Goal: Task Accomplishment & Management: Use online tool/utility

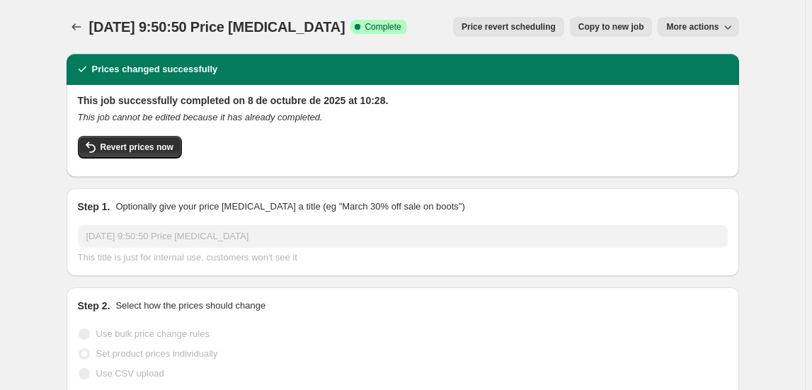
select select "collection"
click at [72, 27] on button "Price change jobs" at bounding box center [77, 27] width 20 height 20
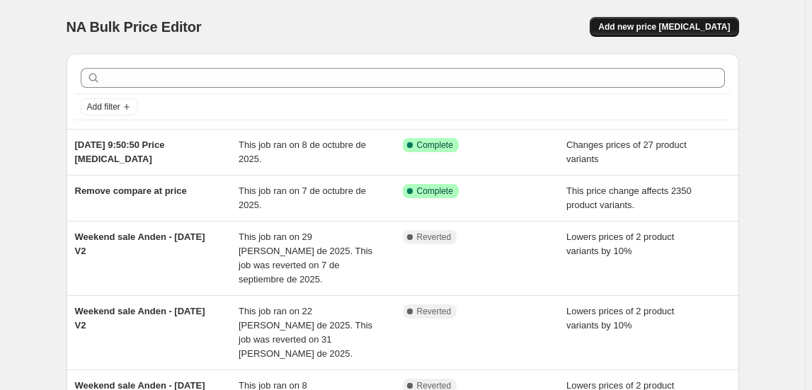
click at [698, 29] on span "Add new price [MEDICAL_DATA]" at bounding box center [664, 26] width 132 height 11
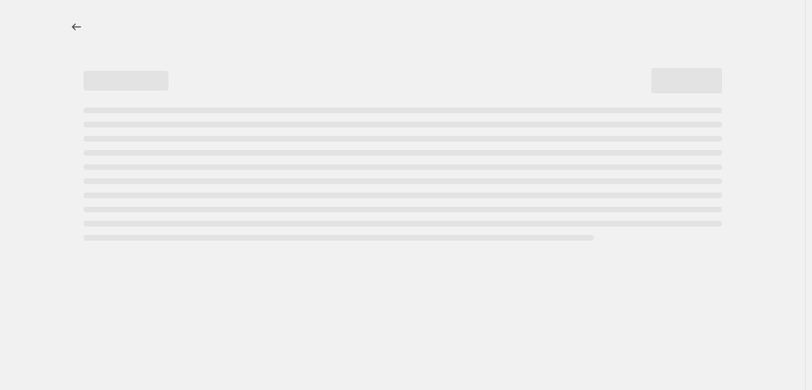
select select "percentage"
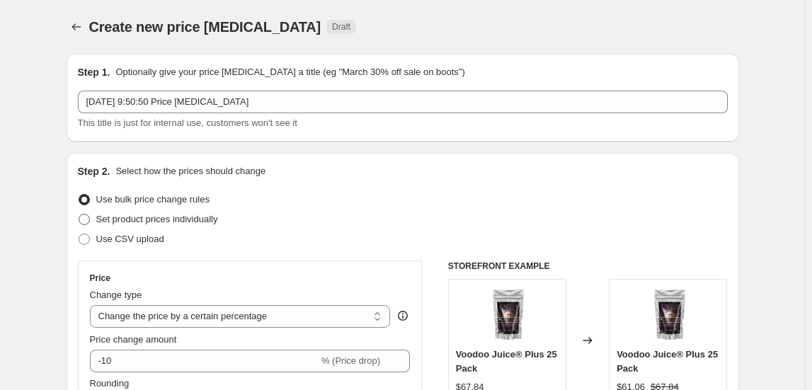
click at [218, 221] on span "Set product prices individually" at bounding box center [157, 219] width 122 height 11
click at [79, 215] on input "Set product prices individually" at bounding box center [79, 214] width 1 height 1
radio input "true"
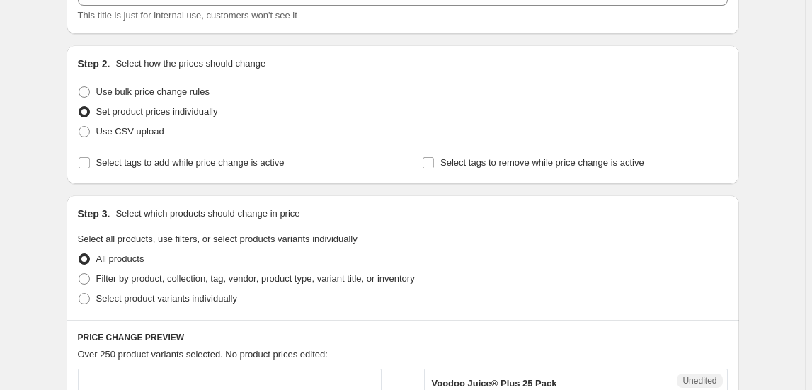
scroll to position [193, 0]
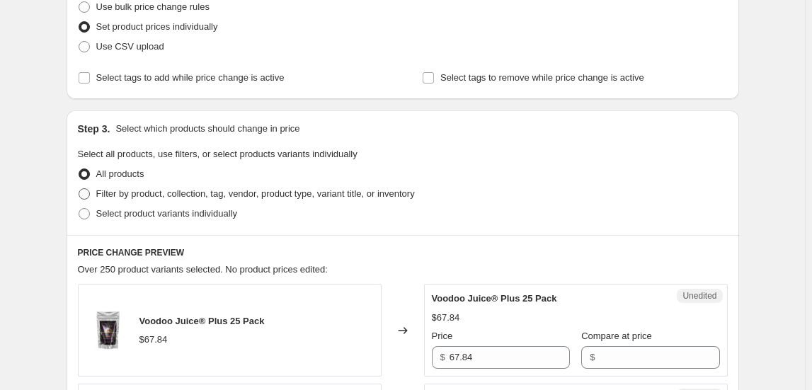
click at [178, 193] on span "Filter by product, collection, tag, vendor, product type, variant title, or inv…" at bounding box center [255, 193] width 319 height 11
click at [79, 189] on input "Filter by product, collection, tag, vendor, product type, variant title, or inv…" at bounding box center [79, 188] width 1 height 1
radio input "true"
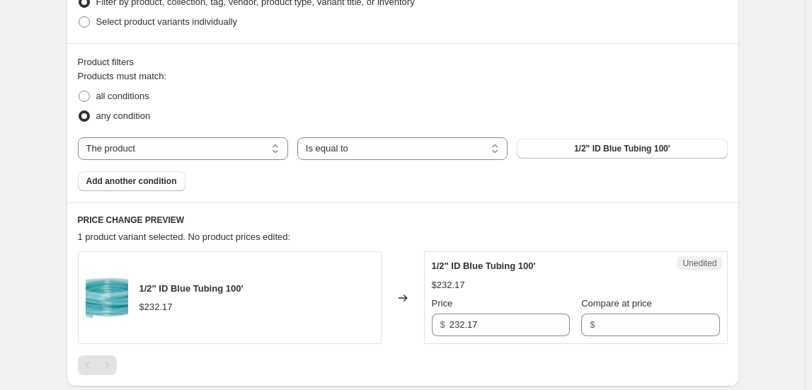
scroll to position [386, 0]
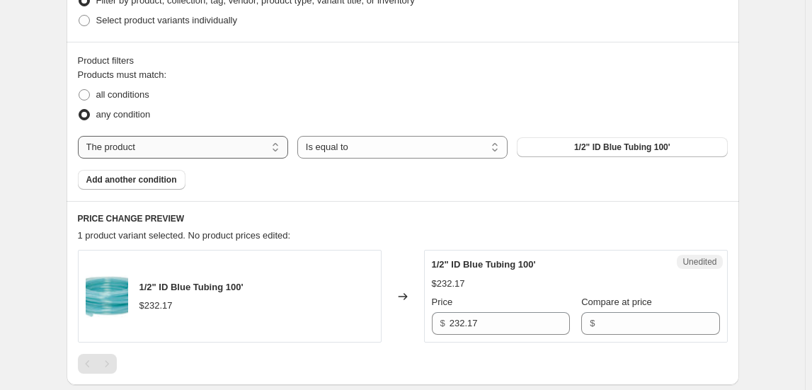
click at [176, 146] on select "The product The product's collection The product's tag The product's vendor The…" at bounding box center [183, 147] width 210 height 23
select select "collection"
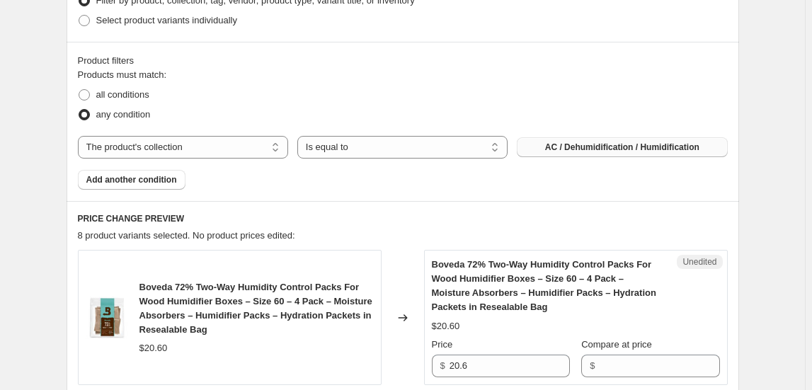
click at [562, 147] on span "AC / Dehumidification / Humidification" at bounding box center [622, 147] width 154 height 11
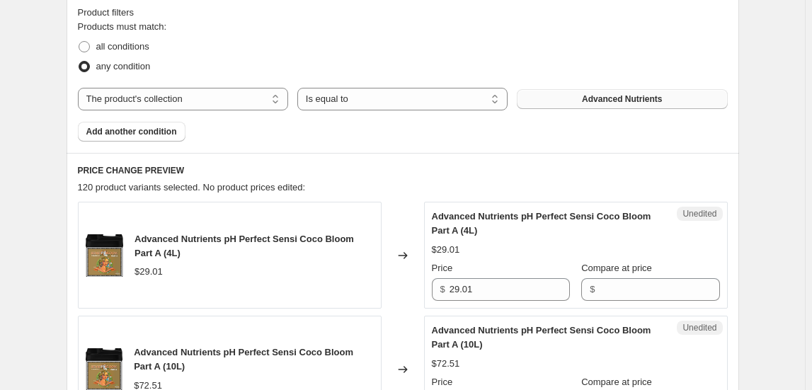
scroll to position [515, 0]
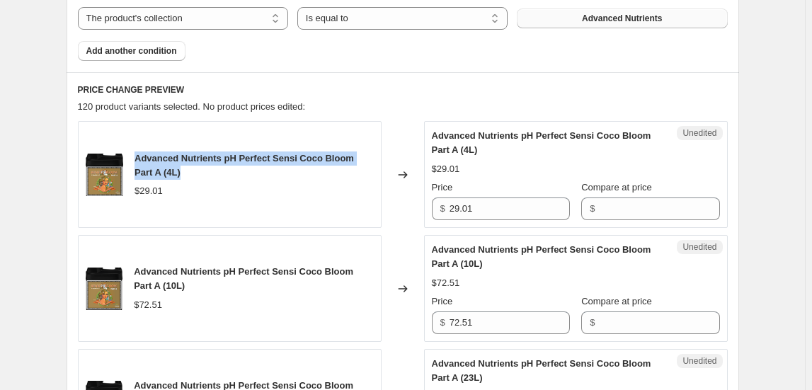
drag, startPoint x: 140, startPoint y: 156, endPoint x: 199, endPoint y: 174, distance: 62.1
click at [199, 174] on div "Advanced Nutrients pH Perfect Sensi Coco Bloom Part A (4L)" at bounding box center [254, 166] width 239 height 28
copy span "Advanced Nutrients pH Perfect Sensi Coco Bloom Part A (4L)"
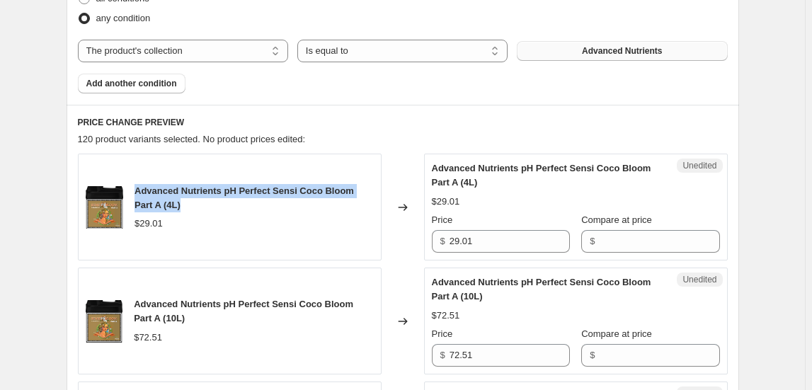
scroll to position [321, 0]
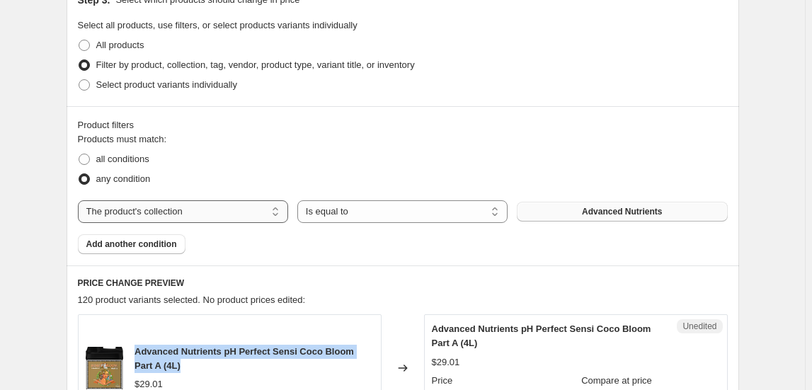
click at [232, 213] on select "The product The product's collection The product's tag The product's vendor The…" at bounding box center [183, 211] width 210 height 23
click at [636, 207] on span "Advanced Nutrients" at bounding box center [622, 211] width 80 height 11
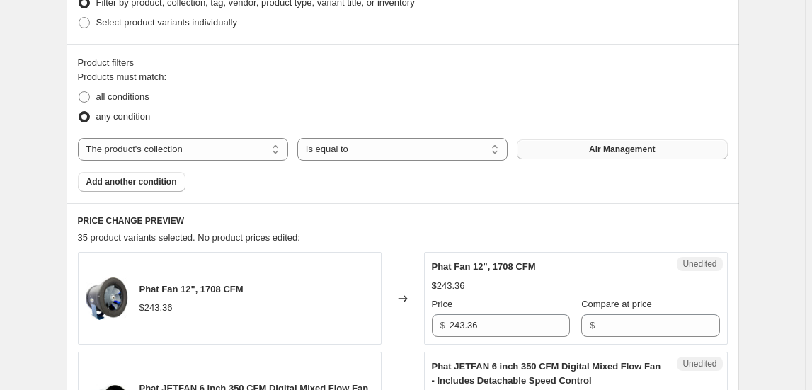
scroll to position [450, 0]
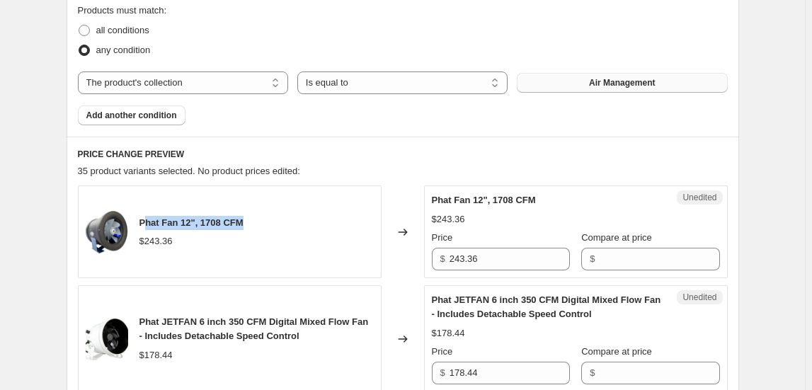
drag, startPoint x: 147, startPoint y: 221, endPoint x: 263, endPoint y: 220, distance: 116.1
click at [263, 220] on div "Phat Fan 12", 1708 CFM $243.36" at bounding box center [230, 232] width 304 height 93
drag, startPoint x: 143, startPoint y: 221, endPoint x: 303, endPoint y: 223, distance: 160.1
click at [303, 223] on div "Phat Fan 12", 1708 CFM $243.36" at bounding box center [230, 232] width 304 height 93
copy span "Phat Fan 12", 1708 CFM"
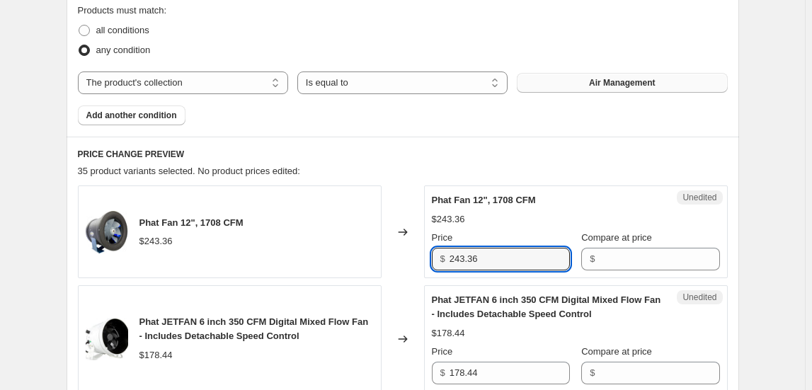
drag, startPoint x: 485, startPoint y: 262, endPoint x: 409, endPoint y: 214, distance: 89.8
click at [398, 250] on div "Phat Fan 12", 1708 CFM $243.36 Changed to Unedited Phat Fan 12", 1708 CFM $243.…" at bounding box center [403, 232] width 650 height 93
type input "539.08"
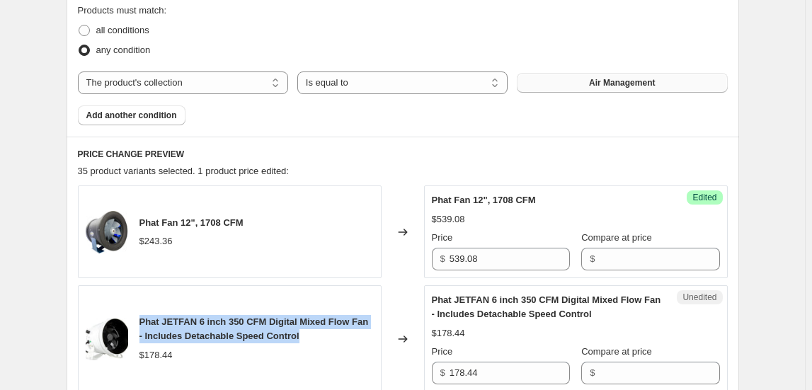
drag, startPoint x: 142, startPoint y: 321, endPoint x: 319, endPoint y: 336, distance: 177.0
click at [319, 336] on div "Phat JETFAN 6 inch 350 CFM Digital Mixed Flow Fan - Includes Detachable Speed C…" at bounding box center [257, 329] width 234 height 28
copy span "Phat JETFAN 6 inch 350 CFM Digital Mixed Flow Fan - Includes Detachable Speed C…"
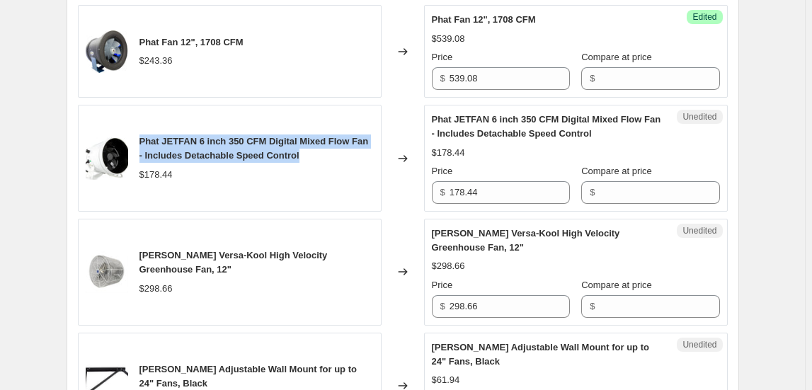
scroll to position [708, 0]
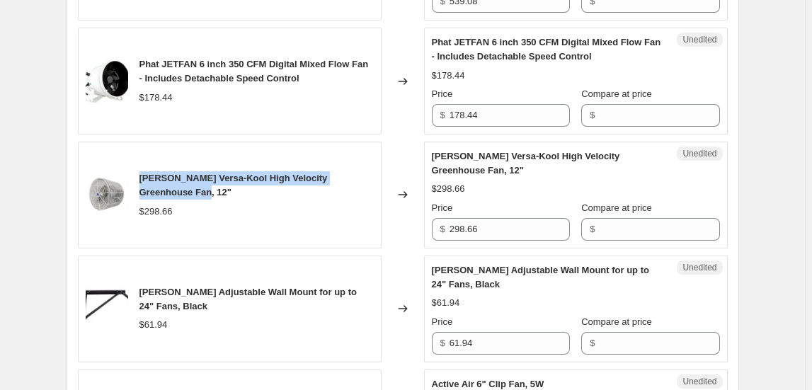
drag, startPoint x: 143, startPoint y: 172, endPoint x: 168, endPoint y: 187, distance: 28.9
click at [168, 187] on div "[PERSON_NAME] Versa-Kool High Velocity Greenhouse Fan, 12"" at bounding box center [257, 185] width 234 height 28
copy span "[PERSON_NAME] Versa-Kool High Velocity Greenhouse Fan, 12""
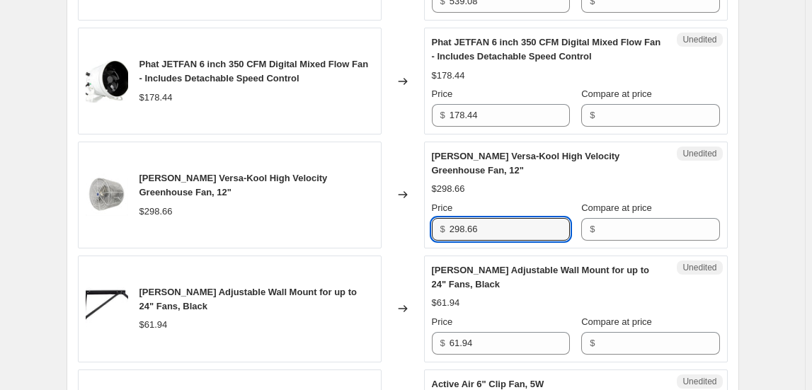
drag, startPoint x: 494, startPoint y: 229, endPoint x: 389, endPoint y: 210, distance: 106.4
click at [389, 210] on div "[PERSON_NAME] Versa-Kool High Velocity Greenhouse Fan, 12" $298.66 Changed to U…" at bounding box center [403, 195] width 650 height 107
type input "442.37"
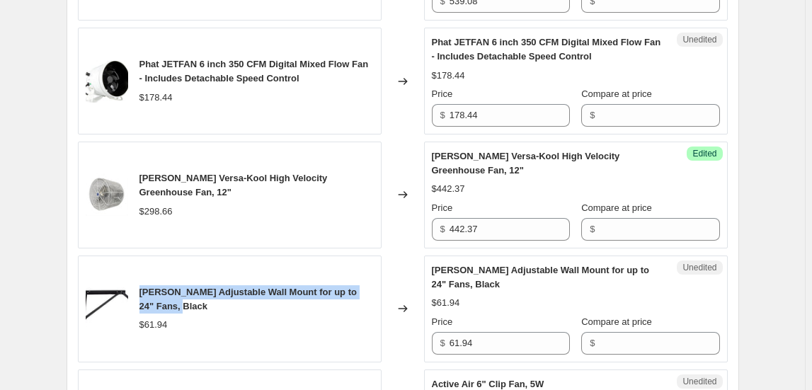
drag, startPoint x: 177, startPoint y: 303, endPoint x: 141, endPoint y: 289, distance: 38.8
click at [141, 289] on div "[PERSON_NAME] Adjustable Wall Mount for up to 24" Fans, Black $61.94" at bounding box center [230, 309] width 304 height 107
copy span "[PERSON_NAME] Adjustable Wall Mount for up to 24" Fans, Black"
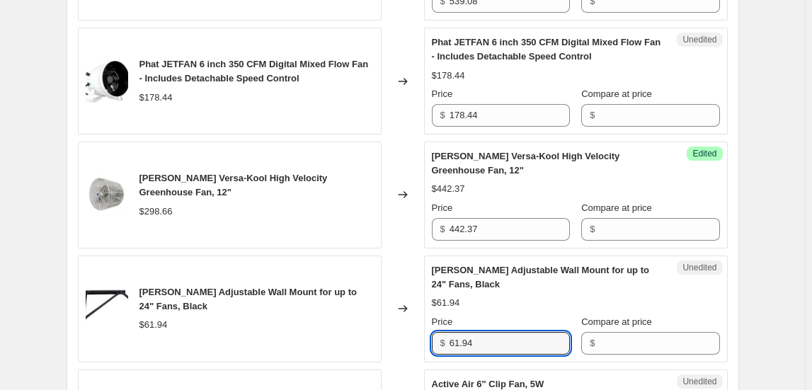
drag, startPoint x: 405, startPoint y: 338, endPoint x: 344, endPoint y: 338, distance: 60.9
click at [344, 338] on div "[PERSON_NAME] Adjustable Wall Mount for up to 24" Fans, Black $61.94 Changed to…" at bounding box center [403, 309] width 650 height 107
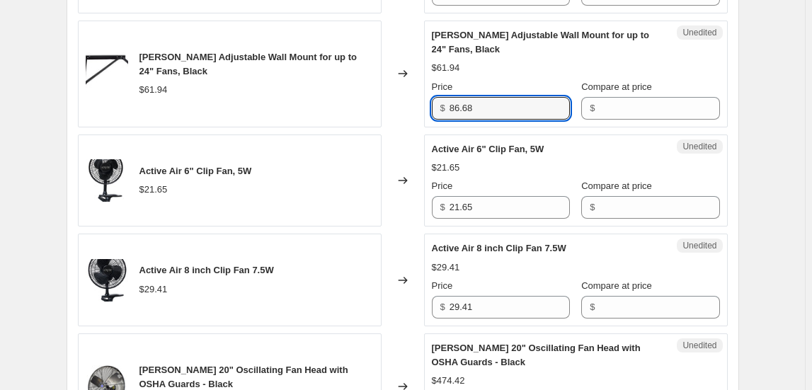
scroll to position [965, 0]
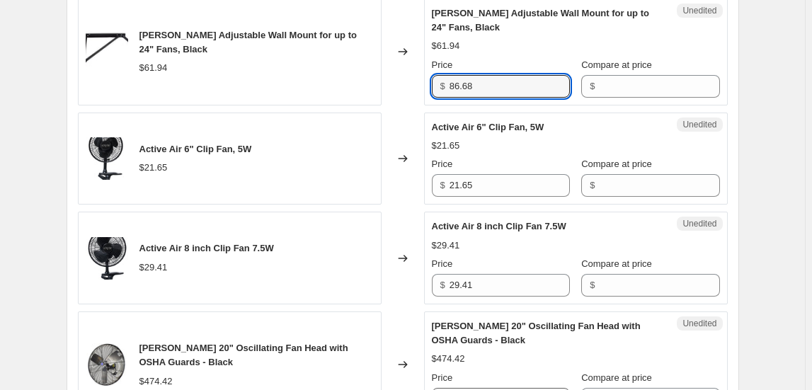
type input "86.68"
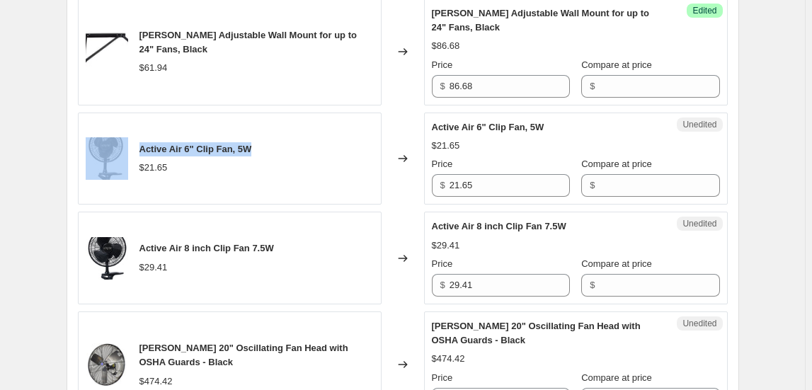
drag, startPoint x: 262, startPoint y: 149, endPoint x: 147, endPoint y: 138, distance: 115.2
click at [136, 130] on div "Active Air 6" Clip Fan, 5W $21.65" at bounding box center [230, 159] width 304 height 93
click at [295, 144] on div "Active Air 6" Clip Fan, 5W $21.65" at bounding box center [230, 159] width 304 height 93
drag, startPoint x: 195, startPoint y: 145, endPoint x: 144, endPoint y: 147, distance: 51.0
click at [144, 147] on div "Active Air 6" Clip Fan, 5W $21.65" at bounding box center [230, 159] width 304 height 93
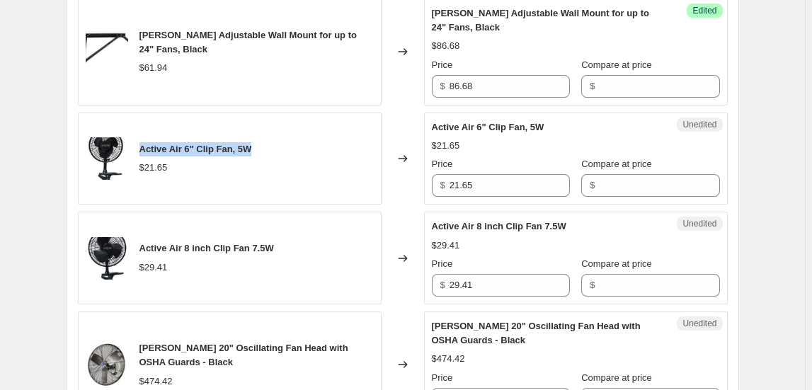
copy span "Active Air 6" Clip Fan, 5W"
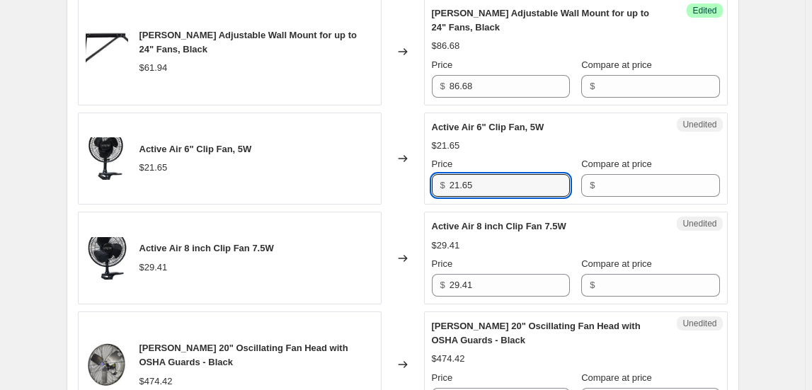
drag, startPoint x: 501, startPoint y: 180, endPoint x: 341, endPoint y: 180, distance: 160.0
click at [341, 180] on div "Active Air 6" Clip Fan, 5W $21.65 Changed to Unedited Active Air 6" Clip Fan, 5…" at bounding box center [403, 159] width 650 height 93
type input "33.58"
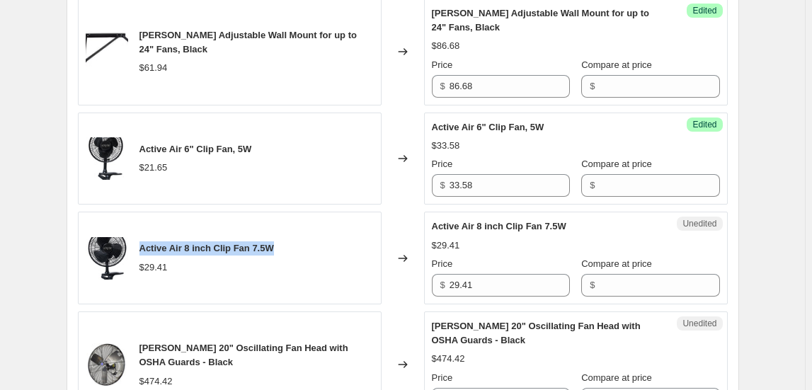
drag, startPoint x: 271, startPoint y: 242, endPoint x: 142, endPoint y: 242, distance: 128.9
click at [142, 242] on div "Active Air 8 inch Clip Fan 7.5W $29.41" at bounding box center [230, 258] width 304 height 93
copy span "Active Air 8 inch Clip Fan 7.5W"
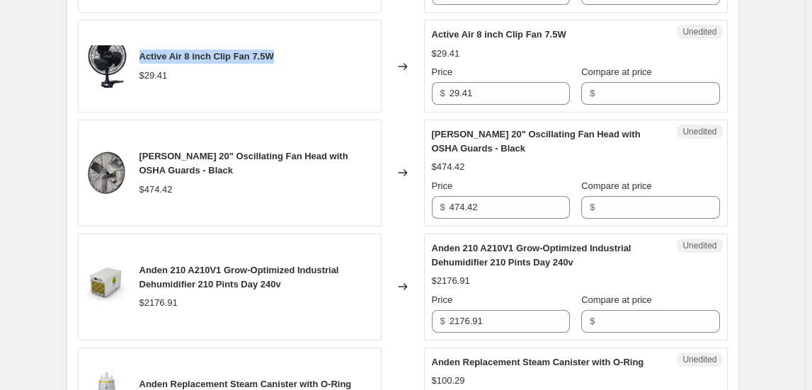
scroll to position [1159, 0]
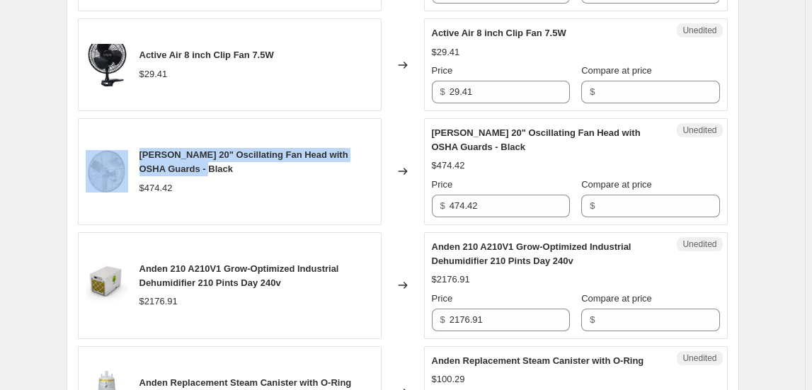
drag, startPoint x: 207, startPoint y: 166, endPoint x: 132, endPoint y: 148, distance: 77.8
click at [132, 148] on div "[PERSON_NAME] 20" Oscillating Fan Head with OSHA Guards - Black $474.42" at bounding box center [230, 171] width 304 height 107
copy div "[PERSON_NAME] 20" Oscillating Fan Head with OSHA Guards - Black"
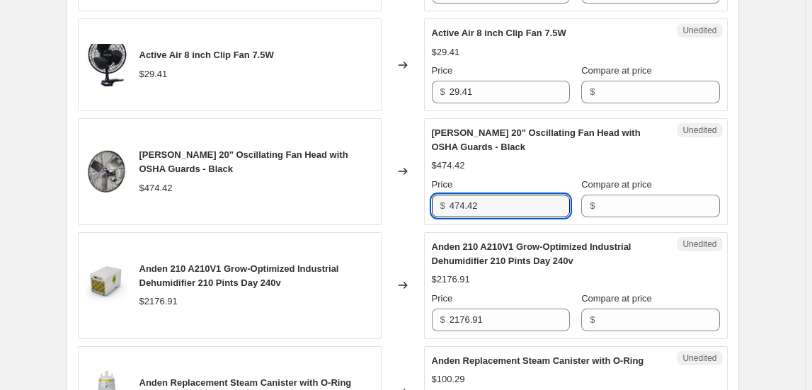
drag, startPoint x: 502, startPoint y: 203, endPoint x: 405, endPoint y: 197, distance: 97.2
click at [405, 197] on div "[PERSON_NAME] 20" Oscillating Fan Head with OSHA Guards - Black $474.42 Changed…" at bounding box center [403, 171] width 650 height 107
type input "703.90"
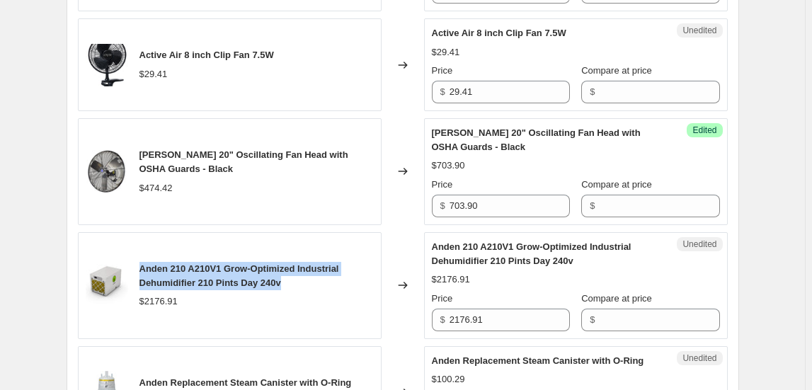
drag, startPoint x: 302, startPoint y: 280, endPoint x: 144, endPoint y: 261, distance: 158.5
click at [144, 262] on div "Anden 210 A210V1 Grow-Optimized Industrial Dehumidifier 210 Pints Day 240v" at bounding box center [257, 276] width 234 height 28
copy span "Anden 210 A210V1 Grow-Optimized Industrial Dehumidifier 210 Pints Day 240v"
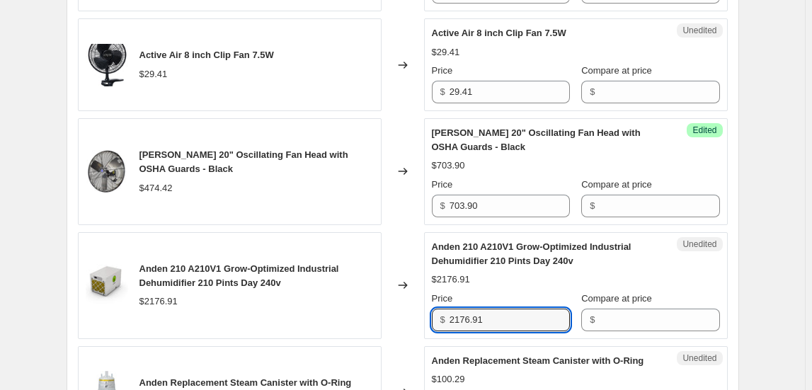
drag, startPoint x: 458, startPoint y: 316, endPoint x: 404, endPoint y: 317, distance: 54.5
click at [404, 317] on div "Anden 210 A210V1 Grow-Optimized Industrial Dehumidifier 210 Pints Day 240v $217…" at bounding box center [403, 285] width 650 height 107
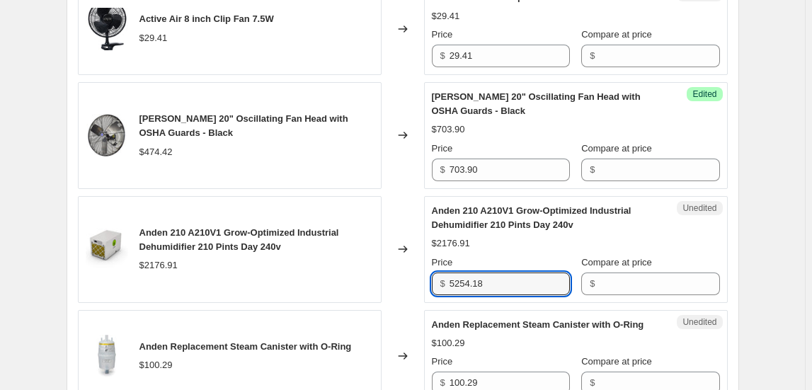
scroll to position [1287, 0]
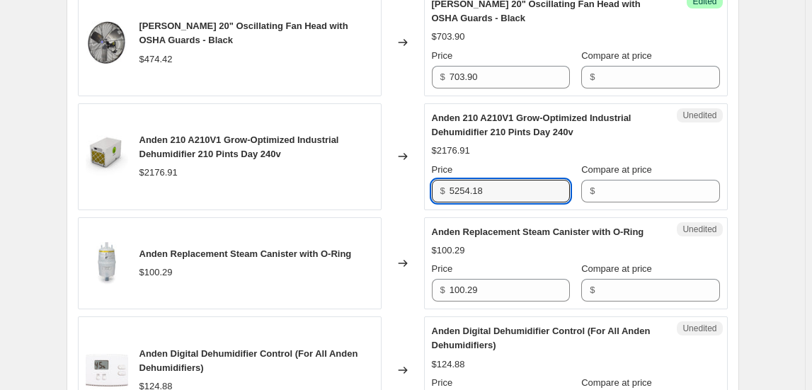
type input "5254.18"
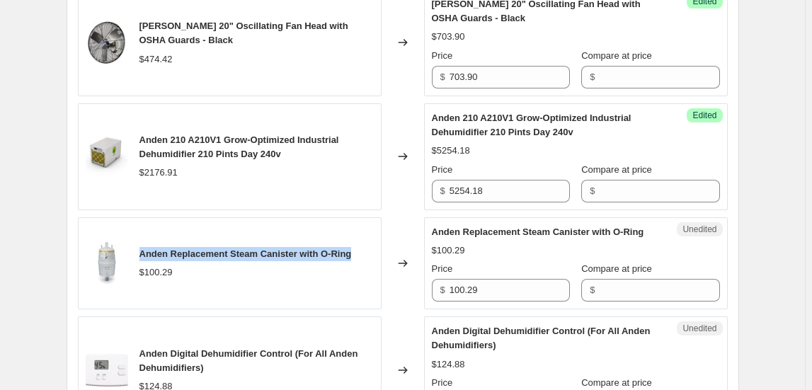
drag, startPoint x: 143, startPoint y: 249, endPoint x: 373, endPoint y: 246, distance: 230.2
click at [372, 246] on div "Anden Replacement Steam Canister with O-Ring $100.29" at bounding box center [230, 263] width 304 height 93
copy span "Anden Replacement Steam Canister with O-Ring"
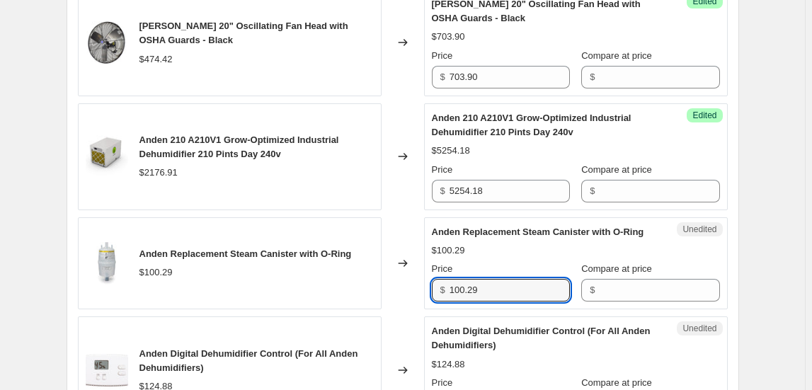
drag, startPoint x: 477, startPoint y: 285, endPoint x: 415, endPoint y: 275, distance: 63.1
click at [415, 275] on div "Anden Replacement Steam Canister with O-Ring $100.29 Changed to Unedited Anden …" at bounding box center [403, 263] width 650 height 93
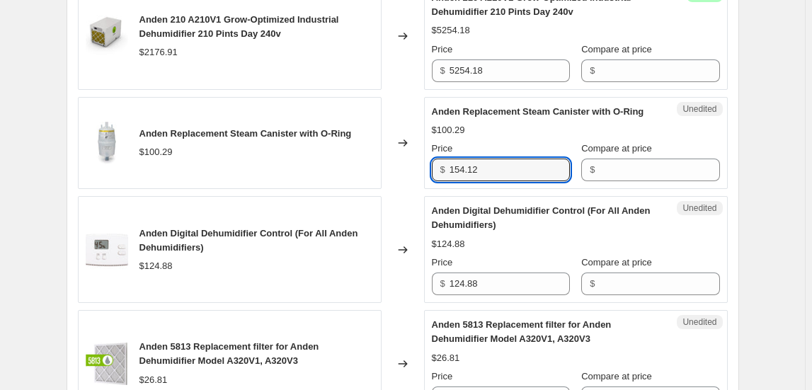
scroll to position [1416, 0]
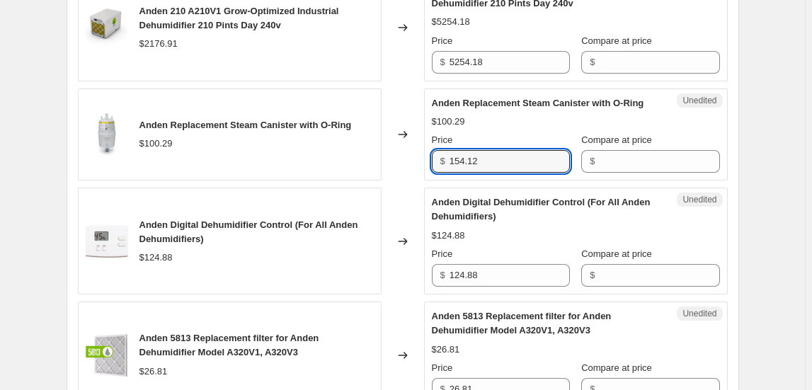
type input "154.12"
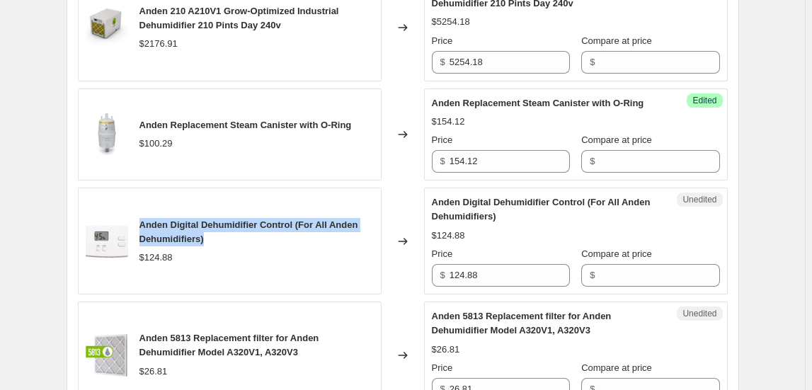
drag, startPoint x: 163, startPoint y: 222, endPoint x: 140, endPoint y: 212, distance: 25.1
click at [140, 212] on div "Anden Digital Dehumidifier Control (For All Anden Dehumidifiers) $124.88" at bounding box center [230, 241] width 304 height 107
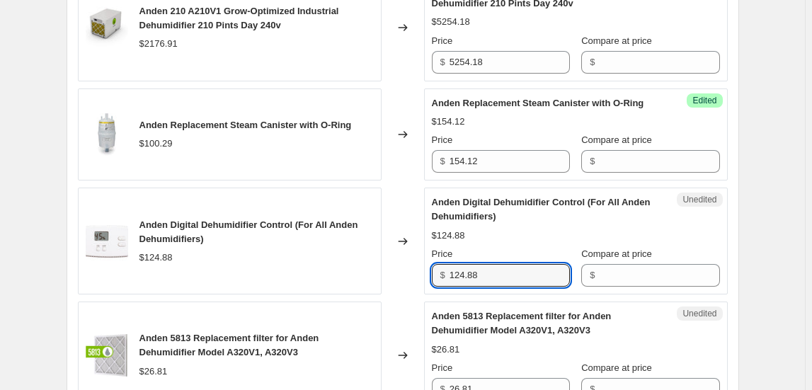
drag, startPoint x: 494, startPoint y: 273, endPoint x: 370, endPoint y: 273, distance: 123.2
click at [370, 273] on div "Anden Digital Dehumidifier Control (For All Anden Dehumidifiers) $124.88 Change…" at bounding box center [403, 241] width 650 height 107
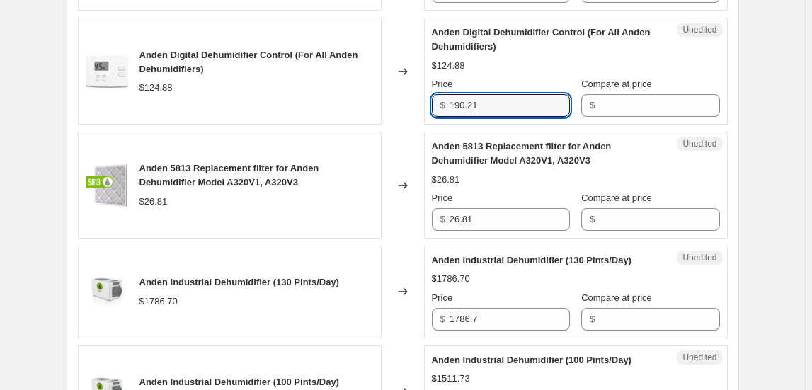
scroll to position [1609, 0]
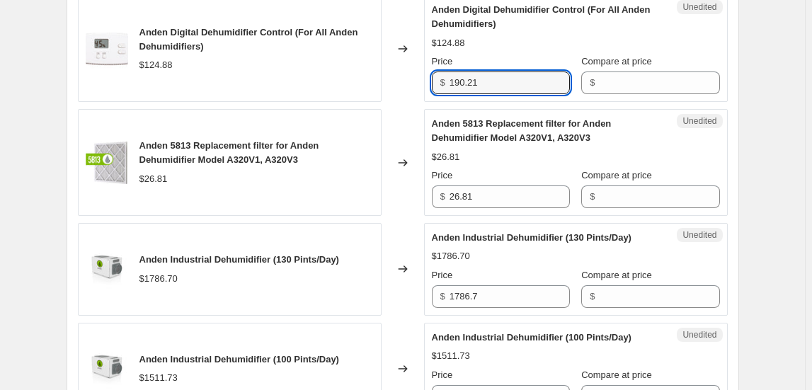
type input "190.21"
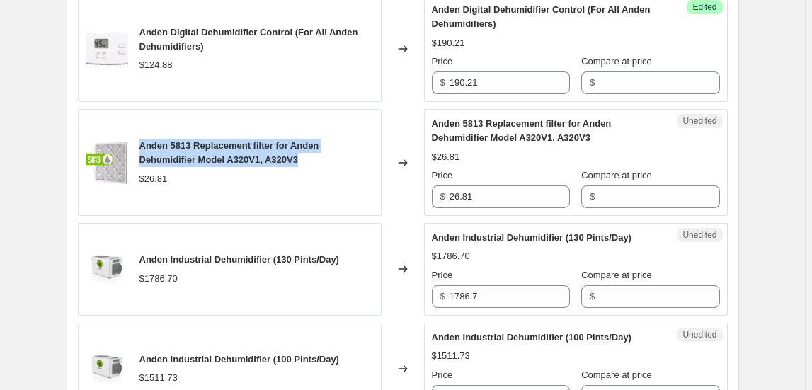
drag, startPoint x: 309, startPoint y: 155, endPoint x: 144, endPoint y: 127, distance: 167.4
click at [144, 127] on div "Anden 5813 Replacement filter for Anden Dehumidifier Model A320V1, A320V3 $26.81" at bounding box center [230, 162] width 304 height 107
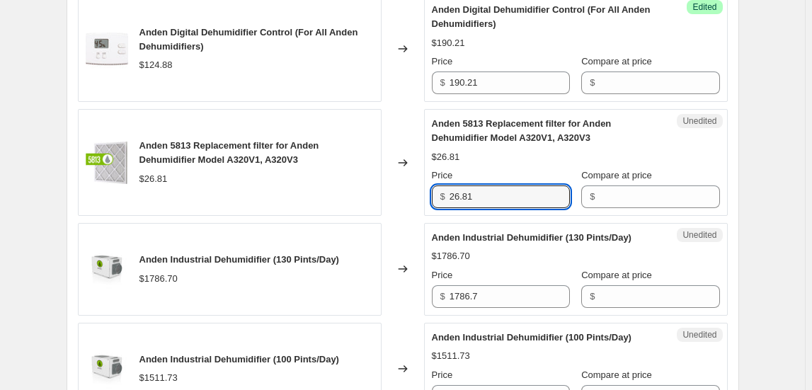
drag, startPoint x: 493, startPoint y: 187, endPoint x: 354, endPoint y: 178, distance: 139.1
click at [355, 178] on div "Anden 5813 Replacement filter for Anden Dehumidifier Model A320V1, A320V3 $26.8…" at bounding box center [403, 162] width 650 height 107
type input "41.98"
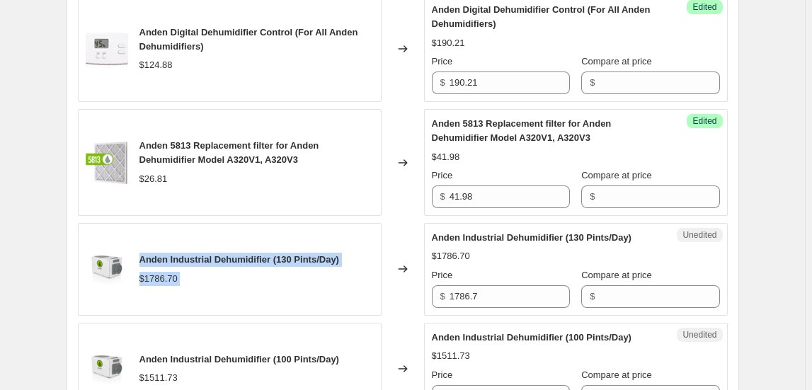
drag, startPoint x: 143, startPoint y: 254, endPoint x: 395, endPoint y: 254, distance: 252.1
click at [395, 254] on div "Anden Industrial Dehumidifier (130 Pints/Day) $1786.70 Changed to Unedited Ande…" at bounding box center [403, 269] width 650 height 93
click at [325, 254] on span "Anden Industrial Dehumidifier (130 Pints/Day)" at bounding box center [240, 259] width 200 height 11
drag, startPoint x: 351, startPoint y: 254, endPoint x: 135, endPoint y: 246, distance: 216.1
click at [135, 246] on div "Anden Industrial Dehumidifier (130 Pints/Day) $1786.70" at bounding box center [230, 269] width 304 height 93
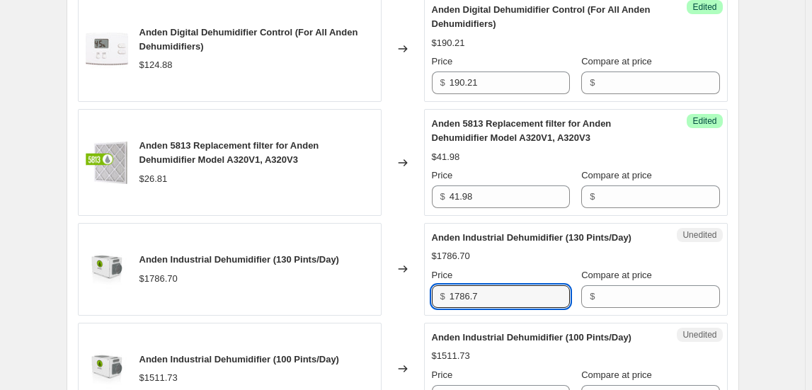
drag, startPoint x: 496, startPoint y: 285, endPoint x: 342, endPoint y: 282, distance: 154.4
click at [342, 282] on div "Anden Industrial Dehumidifier (130 Pints/Day) $1786.70 Changed to Unedited Ande…" at bounding box center [403, 269] width 650 height 93
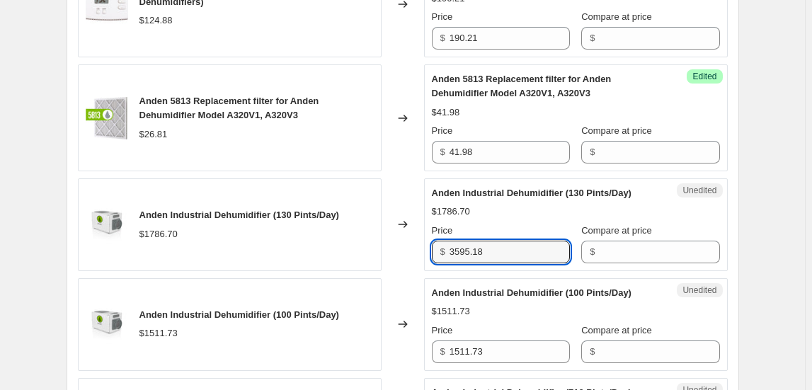
scroll to position [1738, 0]
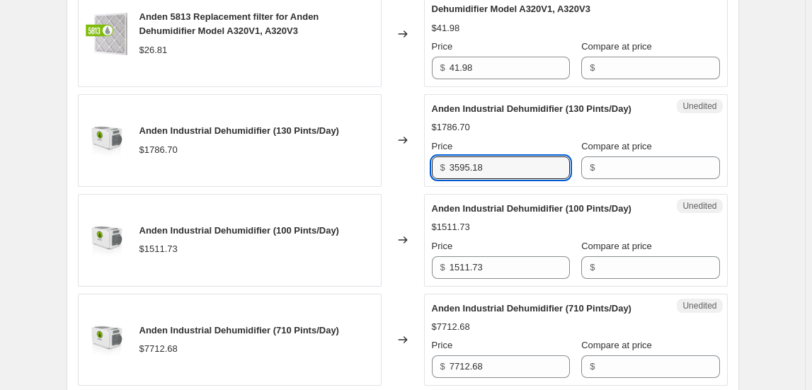
type input "3595.18"
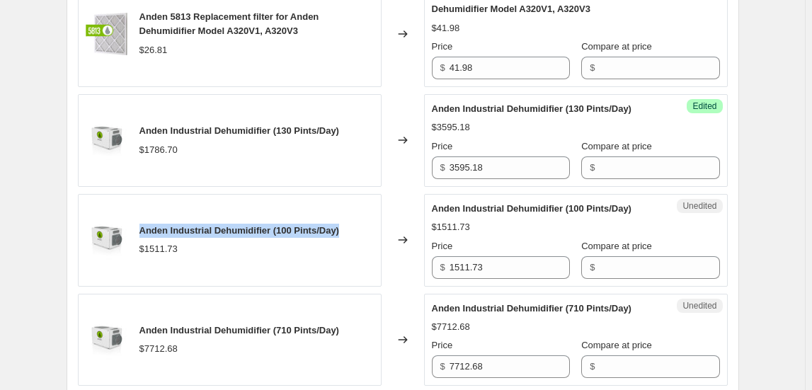
drag, startPoint x: 143, startPoint y: 223, endPoint x: 353, endPoint y: 225, distance: 209.6
click at [353, 225] on div "Anden Industrial Dehumidifier (100 Pints/Day) $1511.73" at bounding box center [230, 240] width 304 height 93
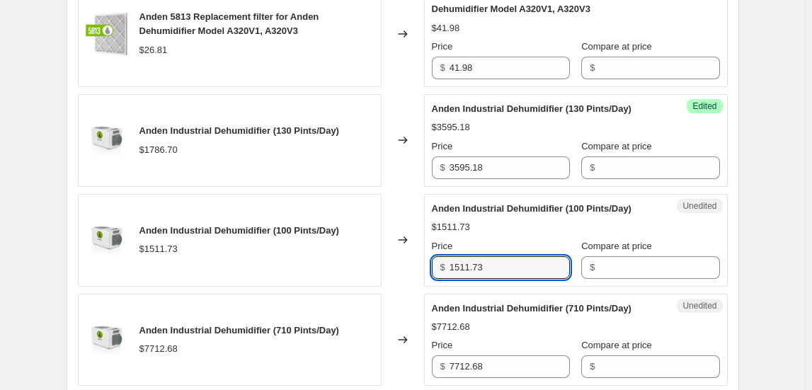
drag, startPoint x: 476, startPoint y: 256, endPoint x: 317, endPoint y: 257, distance: 158.6
click at [317, 257] on div "Anden Industrial Dehumidifier (100 Pints/Day) $1511.73 Changed to Unedited Ande…" at bounding box center [403, 240] width 650 height 93
type input "2808.38"
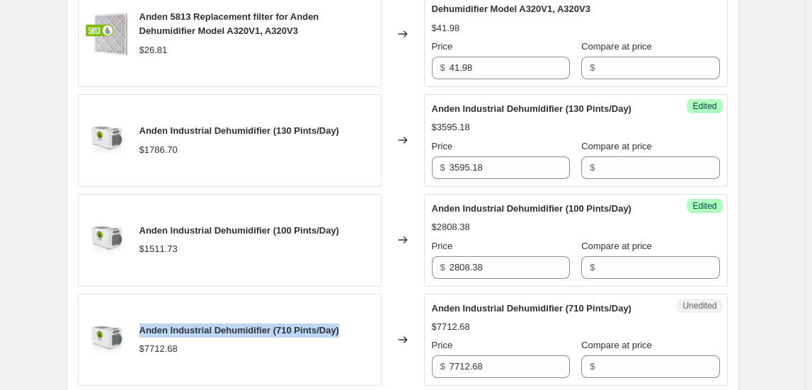
drag, startPoint x: 348, startPoint y: 326, endPoint x: 144, endPoint y: 314, distance: 204.3
click at [143, 314] on div "Anden Industrial Dehumidifier (710 Pints/Day) $7712.68" at bounding box center [230, 340] width 304 height 93
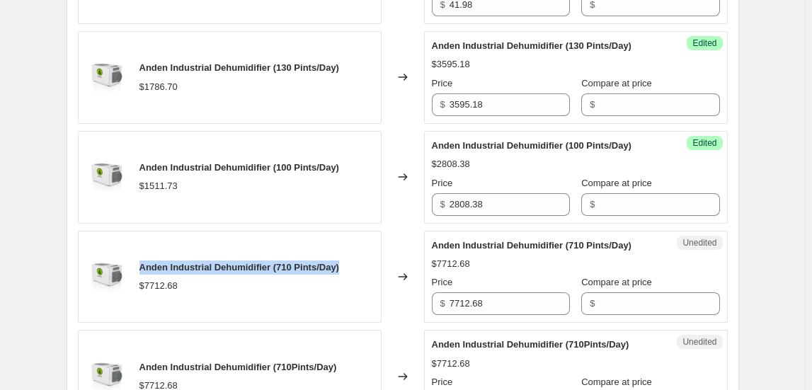
scroll to position [1802, 0]
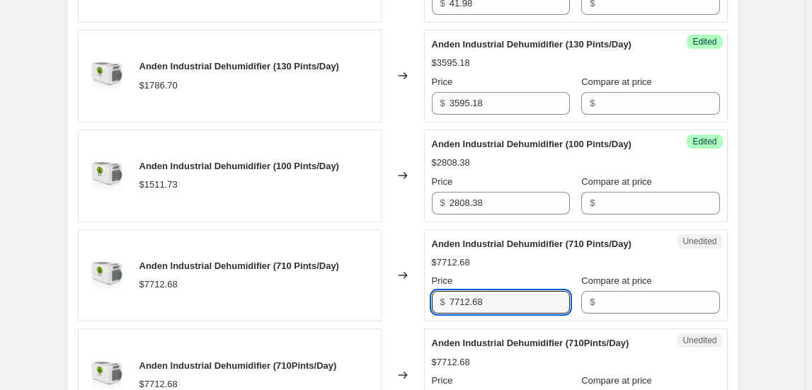
drag, startPoint x: 501, startPoint y: 294, endPoint x: 401, endPoint y: 292, distance: 100.6
click at [401, 292] on div "Anden Industrial Dehumidifier (710 Pints/Day) $7712.68 Changed to Unedited Ande…" at bounding box center [403, 275] width 650 height 93
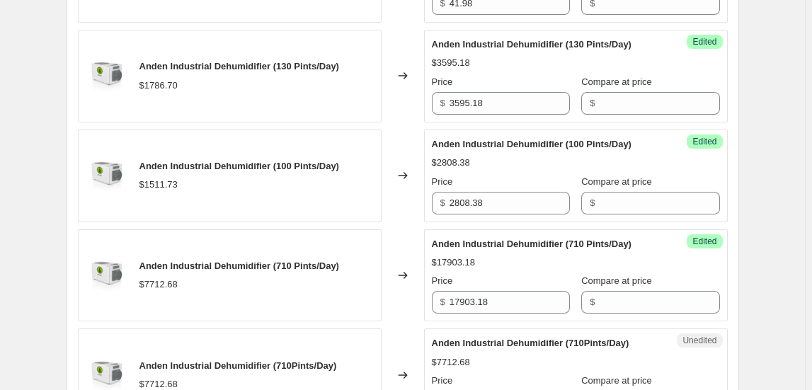
click at [424, 304] on div "Changed to" at bounding box center [403, 275] width 42 height 93
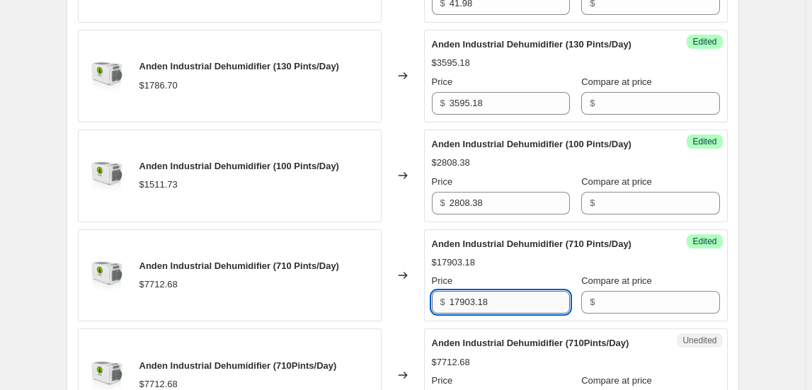
click at [460, 299] on input "17903.18" at bounding box center [510, 302] width 120 height 23
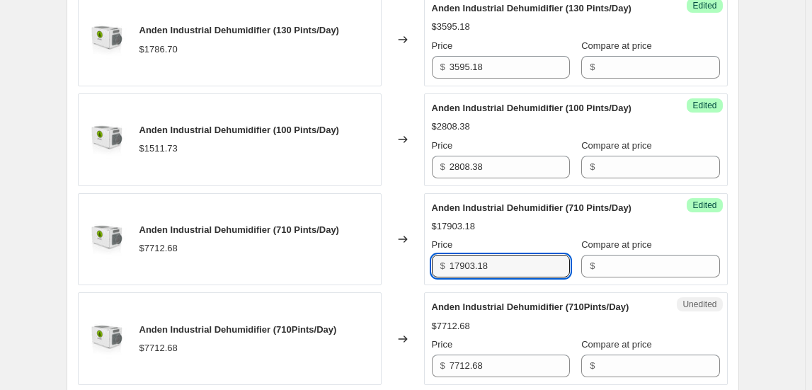
scroll to position [1931, 0]
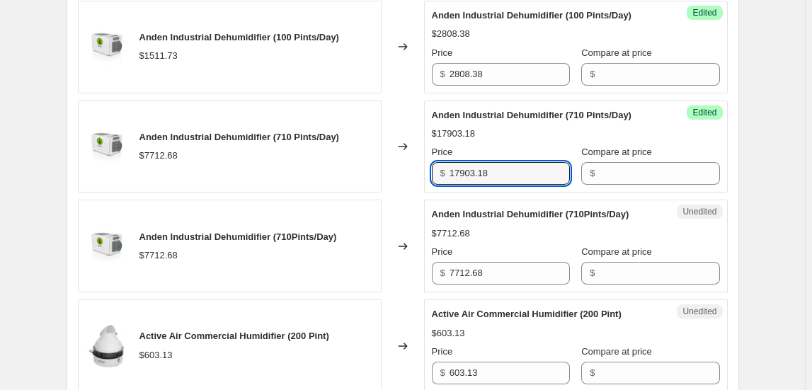
drag, startPoint x: 496, startPoint y: 169, endPoint x: 431, endPoint y: 169, distance: 65.2
click at [431, 169] on div "Success Edited Anden Industrial Dehumidifier (710 Pints/Day) $17903.18 Price $ …" at bounding box center [576, 147] width 304 height 93
paste input "Anden Industrial Dehumidifier (710 Pints/Day)"
type input "7712.68"
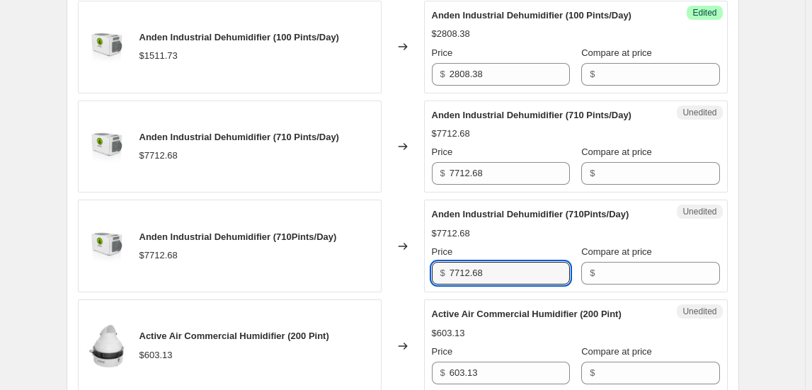
drag, startPoint x: 486, startPoint y: 265, endPoint x: 391, endPoint y: 251, distance: 95.8
click at [391, 251] on div "Anden Industrial Dehumidifier (710Pints/Day) $7712.68 Changed to Unedited Anden…" at bounding box center [403, 246] width 650 height 93
type input "17214.38"
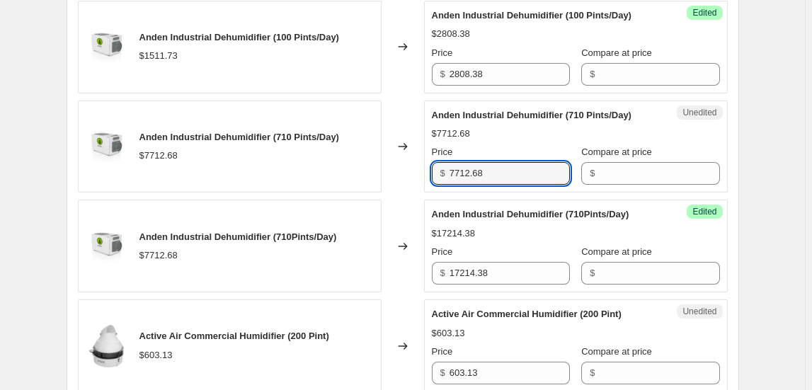
drag, startPoint x: 499, startPoint y: 175, endPoint x: 402, endPoint y: 165, distance: 98.2
click at [402, 165] on div "Anden Industrial Dehumidifier (710 Pints/Day) $7712.68 Changed to Unedited Ande…" at bounding box center [403, 147] width 650 height 93
drag, startPoint x: 508, startPoint y: 168, endPoint x: 415, endPoint y: 176, distance: 93.2
click at [415, 176] on div "Anden Industrial Dehumidifier (710 Pints/Day) $7712.68 Changed to Unedited Ande…" at bounding box center [403, 147] width 650 height 93
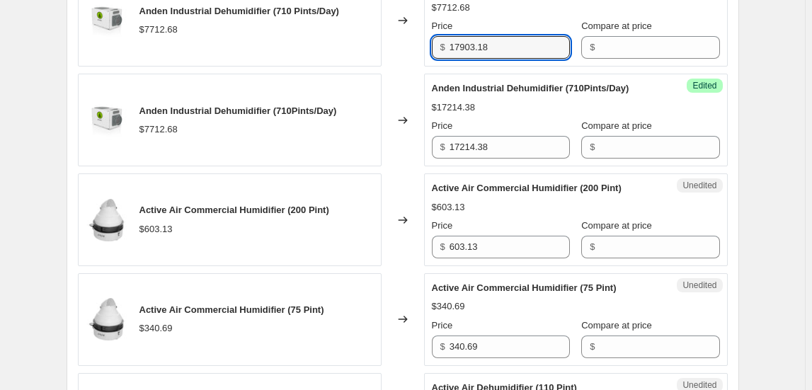
scroll to position [2060, 0]
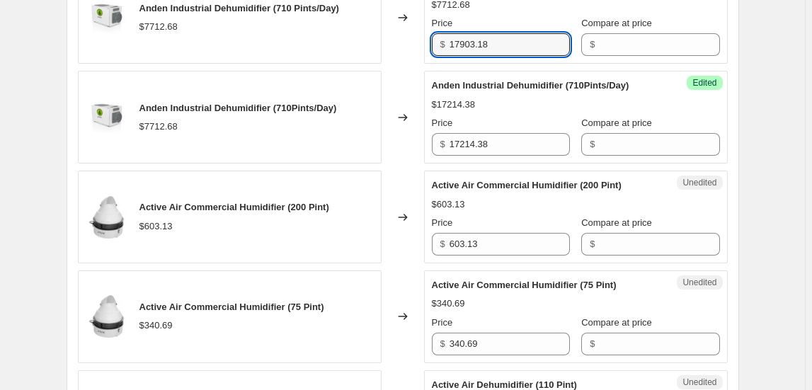
type input "17903.18"
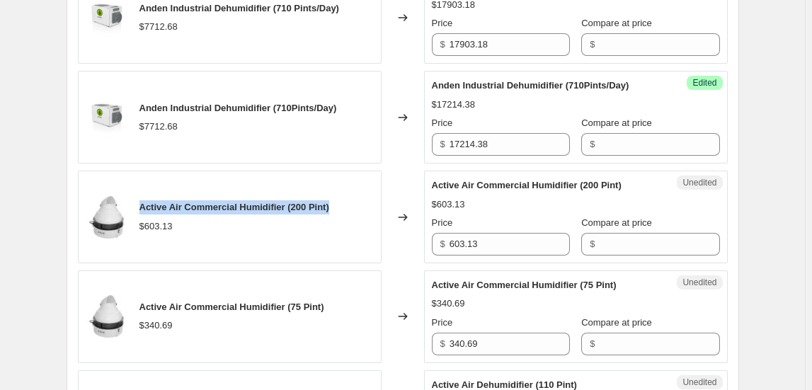
drag, startPoint x: 143, startPoint y: 198, endPoint x: 341, endPoint y: 203, distance: 197.6
click at [341, 203] on div "Active Air Commercial Humidifier (200 Pint) $603.13" at bounding box center [230, 217] width 304 height 93
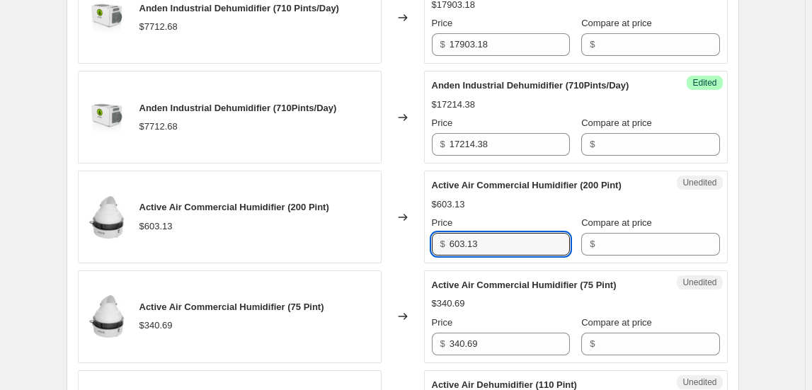
drag, startPoint x: 478, startPoint y: 239, endPoint x: 397, endPoint y: 239, distance: 81.4
click at [397, 239] on div "Active Air Commercial Humidifier (200 Pint) $603.13 Changed to Unedited Active …" at bounding box center [403, 217] width 650 height 93
type input "1099.21"
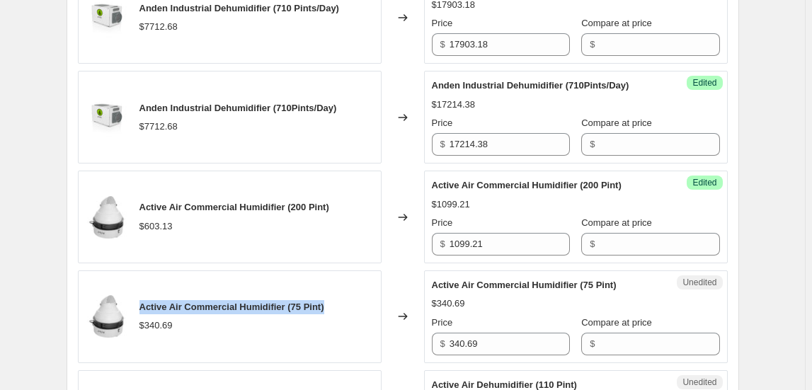
drag, startPoint x: 334, startPoint y: 300, endPoint x: 142, endPoint y: 287, distance: 191.7
click at [142, 287] on div "Active Air Commercial Humidifier (75 Pint) $340.69" at bounding box center [230, 317] width 304 height 93
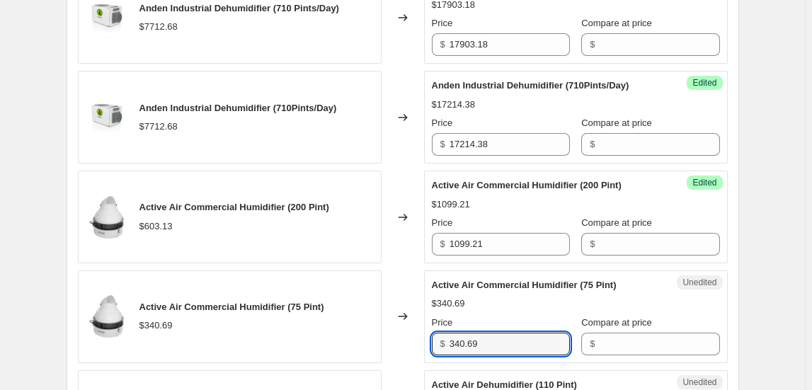
drag, startPoint x: 496, startPoint y: 333, endPoint x: 348, endPoint y: 345, distance: 148.5
click at [346, 334] on div "Active Air Commercial Humidifier (75 Pint) $340.69 Changed to Unedited Active A…" at bounding box center [403, 317] width 650 height 93
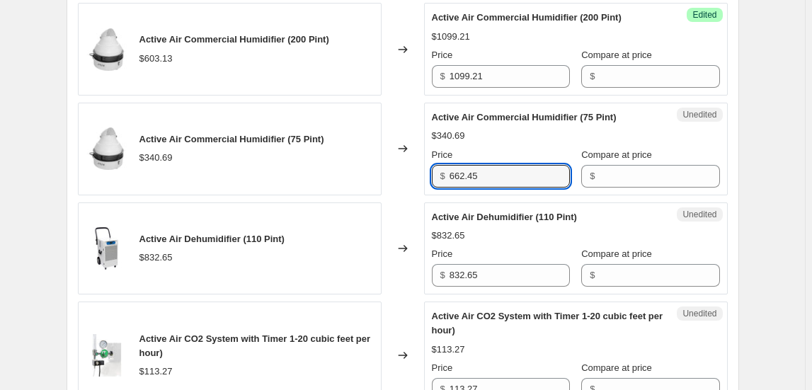
scroll to position [2317, 0]
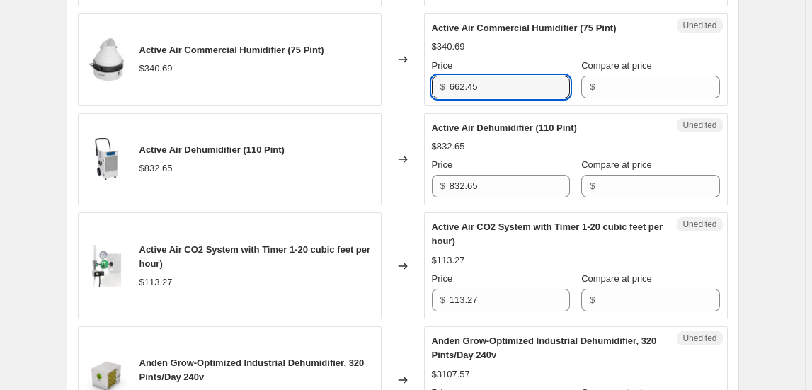
type input "662.45"
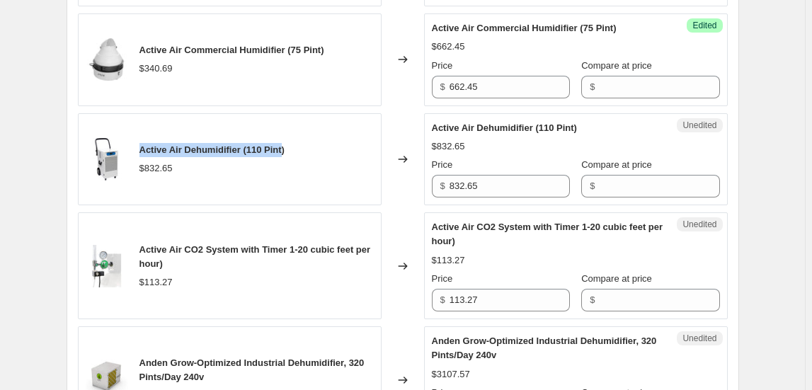
drag, startPoint x: 288, startPoint y: 140, endPoint x: 150, endPoint y: 130, distance: 137.8
click at [149, 132] on div "Active Air Dehumidifier (110 Pint) $832.65" at bounding box center [230, 159] width 304 height 93
drag, startPoint x: 142, startPoint y: 142, endPoint x: 290, endPoint y: 138, distance: 148.0
click at [290, 138] on div "Active Air Dehumidifier (110 Pint) $832.65" at bounding box center [230, 159] width 304 height 93
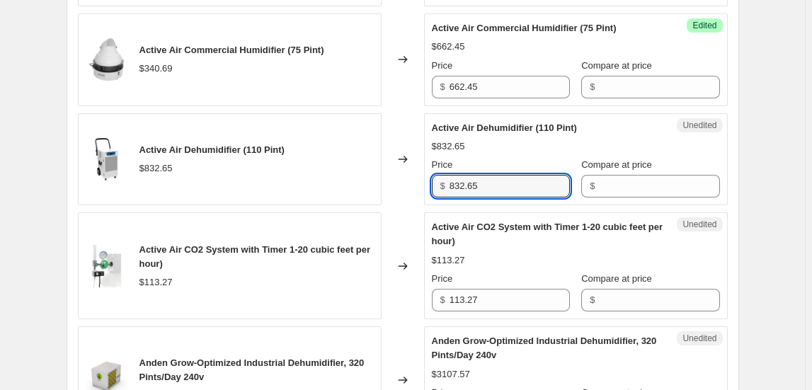
drag, startPoint x: 491, startPoint y: 181, endPoint x: 391, endPoint y: 180, distance: 100.6
click at [391, 180] on div "Active Air Dehumidifier (110 Pint) $832.65 Changed to Unedited Active Air Dehum…" at bounding box center [403, 159] width 650 height 93
type input "1459.16"
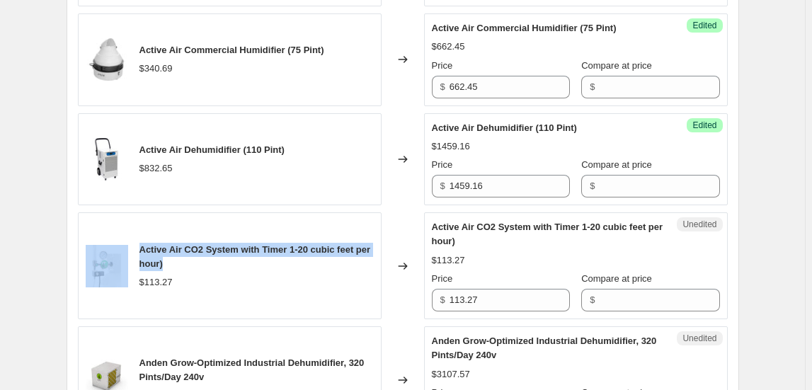
drag, startPoint x: 186, startPoint y: 261, endPoint x: 134, endPoint y: 241, distance: 55.8
click at [134, 241] on div "Active Air CO2 System with Timer 1-20 cubic feet per hour) $113.27" at bounding box center [230, 265] width 304 height 107
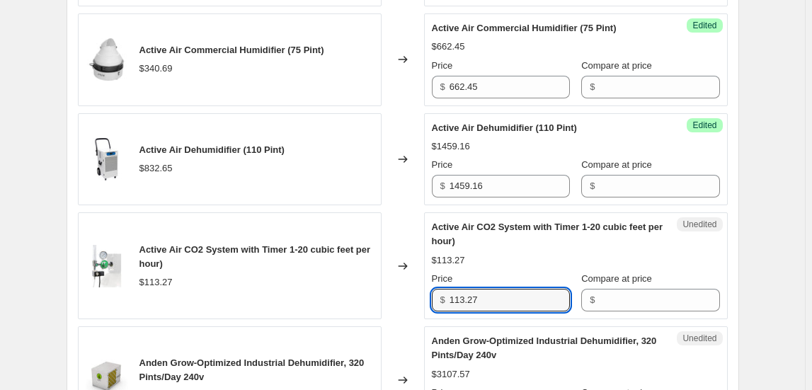
drag, startPoint x: 502, startPoint y: 295, endPoint x: 409, endPoint y: 285, distance: 93.3
click at [409, 285] on div "Active Air CO2 System with Timer 1-20 cubic feet per hour) $113.27 Changed to U…" at bounding box center [403, 265] width 650 height 107
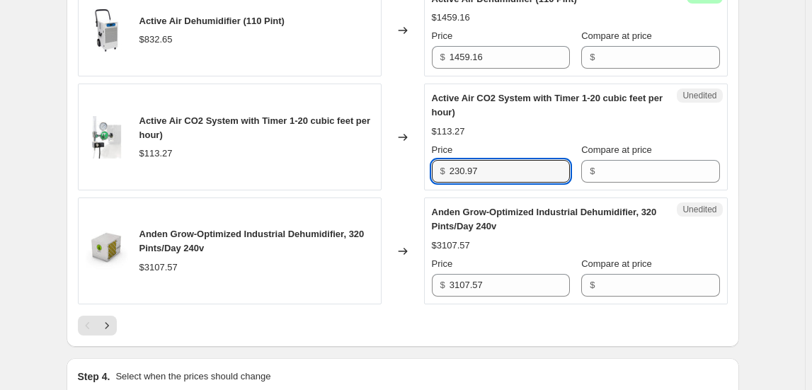
scroll to position [2510, 0]
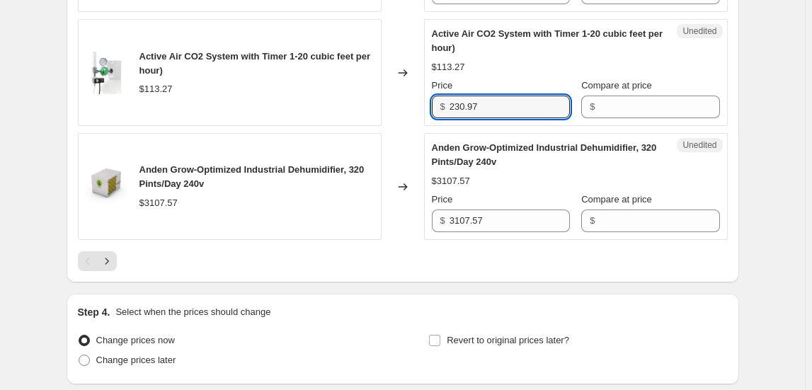
type input "230.97"
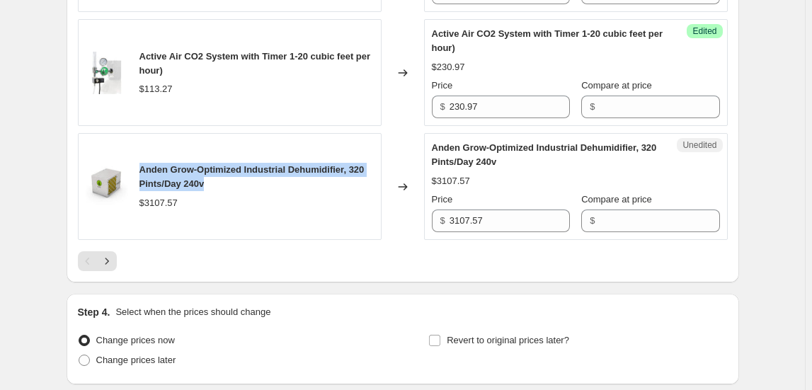
drag, startPoint x: 210, startPoint y: 180, endPoint x: 143, endPoint y: 153, distance: 71.8
click at [143, 153] on div "Anden Grow-Optimized Industrial Dehumidifier, 320 Pints/Day 240v $3107.57" at bounding box center [230, 186] width 304 height 107
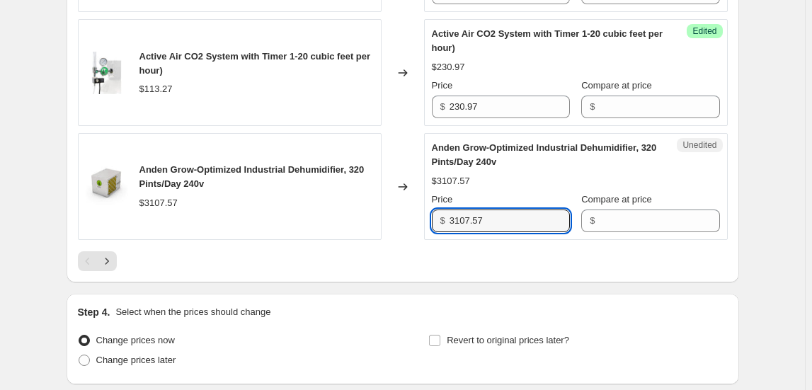
drag, startPoint x: 498, startPoint y: 219, endPoint x: 406, endPoint y: 217, distance: 91.4
click at [406, 217] on div "Anden Grow-Optimized Industrial Dehumidifier, 320 Pints/Day 240v $3107.57 Chang…" at bounding box center [403, 186] width 650 height 107
type input "7958.98"
click at [105, 254] on icon "Next" at bounding box center [107, 261] width 14 height 14
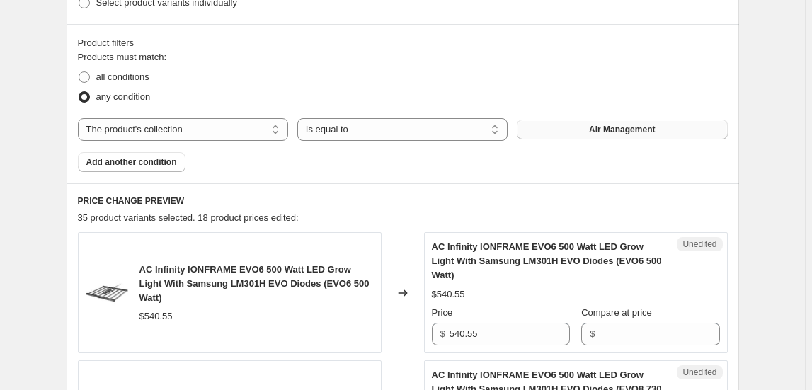
scroll to position [657, 0]
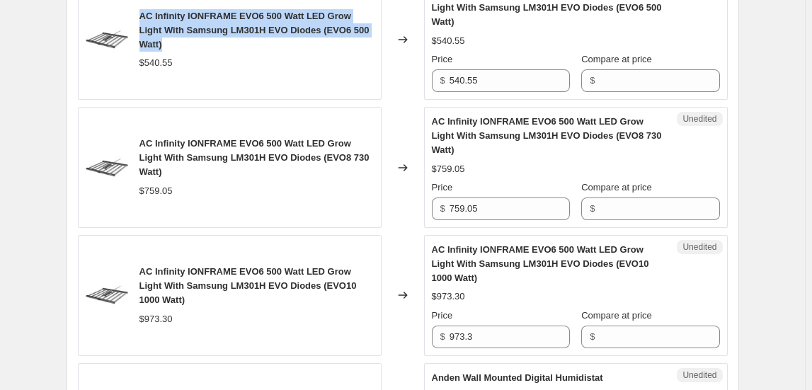
drag, startPoint x: 185, startPoint y: 43, endPoint x: 144, endPoint y: 12, distance: 51.0
click at [144, 12] on div "AC Infinity IONFRAME EVO6 500 Watt LED Grow Light With Samsung LM301H EVO Diode…" at bounding box center [257, 30] width 234 height 42
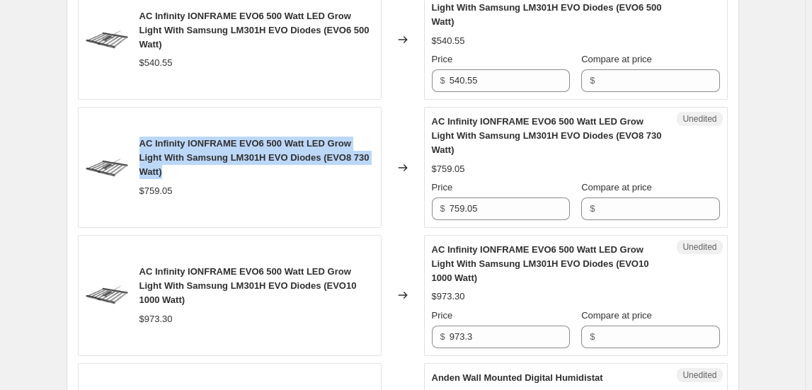
drag, startPoint x: 144, startPoint y: 142, endPoint x: 176, endPoint y: 167, distance: 40.3
click at [176, 167] on div "AC Infinity IONFRAME EVO6 500 Watt LED Grow Light With Samsung LM301H EVO Diode…" at bounding box center [257, 158] width 234 height 42
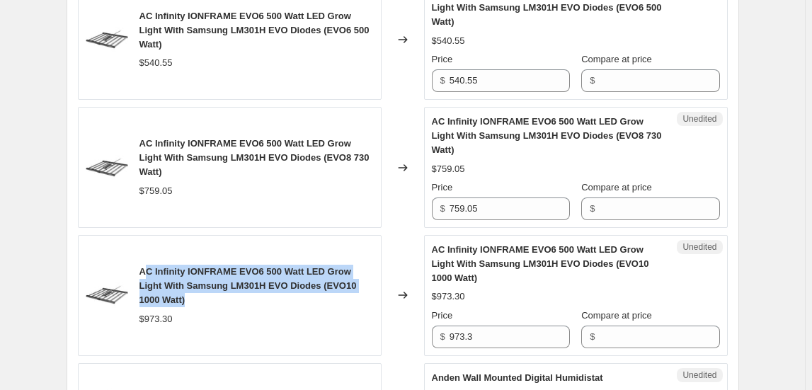
drag, startPoint x: 145, startPoint y: 268, endPoint x: 176, endPoint y: 289, distance: 36.7
click at [198, 304] on div "AC Infinity IONFRAME EVO6 500 Watt LED Grow Light With Samsung LM301H EVO Diode…" at bounding box center [257, 286] width 234 height 42
drag, startPoint x: 143, startPoint y: 269, endPoint x: 199, endPoint y: 304, distance: 66.2
click at [199, 304] on div "AC Infinity IONFRAME EVO6 500 Watt LED Grow Light With Samsung LM301H EVO Diode…" at bounding box center [257, 286] width 234 height 42
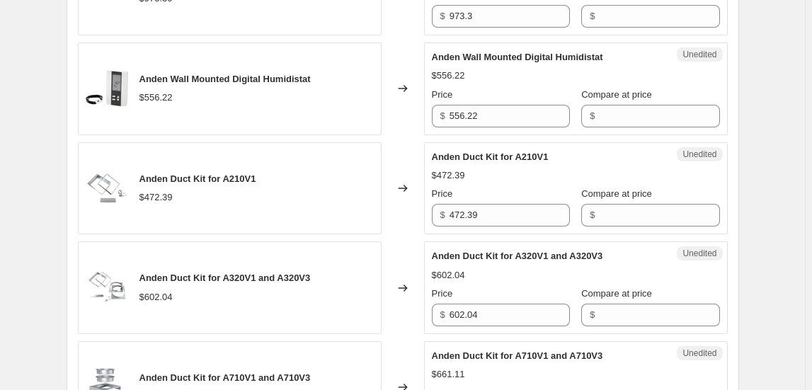
scroll to position [979, 0]
drag, startPoint x: 144, startPoint y: 78, endPoint x: 319, endPoint y: 72, distance: 175.7
click at [319, 72] on div "Anden Wall Mounted Digital Humidistat $556.22" at bounding box center [230, 88] width 304 height 93
click at [781, 190] on div "Create new price [MEDICAL_DATA]. This page is ready Create new price [MEDICAL_D…" at bounding box center [402, 313] width 805 height 2585
drag, startPoint x: 256, startPoint y: 176, endPoint x: 224, endPoint y: 161, distance: 35.2
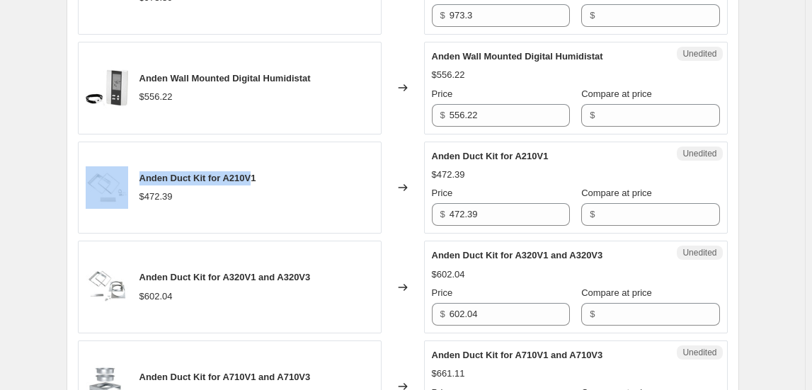
click at [130, 167] on div "Anden Duct Kit for A210V1 $472.39" at bounding box center [230, 188] width 304 height 93
drag, startPoint x: 261, startPoint y: 177, endPoint x: 132, endPoint y: 182, distance: 129.7
click at [131, 181] on div "Anden Duct Kit for A210V1 $472.39" at bounding box center [230, 188] width 304 height 93
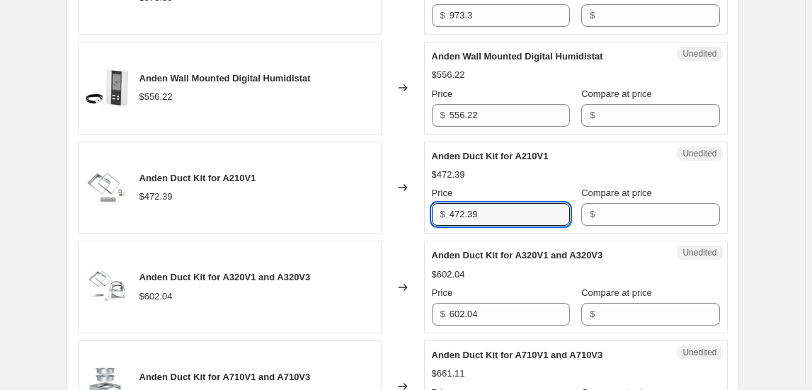
drag, startPoint x: 494, startPoint y: 212, endPoint x: 410, endPoint y: 215, distance: 84.3
click at [411, 212] on div "Anden Duct Kit for A210V1 $472.39 Changed to Unedited Anden Duct Kit for A210V1…" at bounding box center [403, 188] width 650 height 93
type input "684.58"
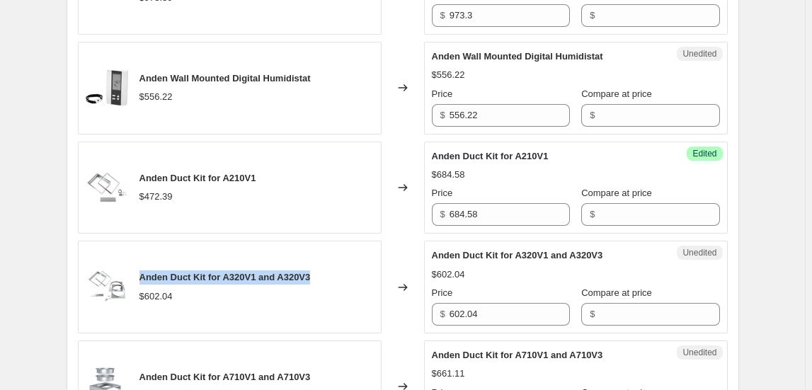
drag, startPoint x: 321, startPoint y: 276, endPoint x: 145, endPoint y: 272, distance: 175.7
click at [144, 271] on div "Anden Duct Kit for A320V1 and A320V3 $602.04" at bounding box center [230, 287] width 304 height 93
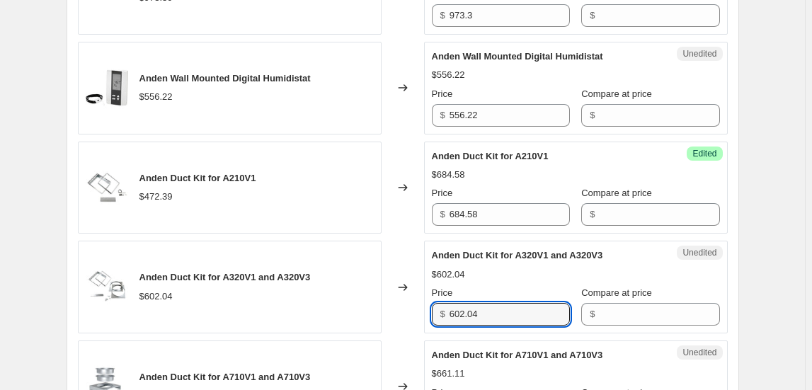
drag, startPoint x: 491, startPoint y: 309, endPoint x: 297, endPoint y: 311, distance: 194.0
click at [297, 311] on div "Anden Duct Kit for A320V1 and A320V3 $602.04 Changed to Unedited Anden Duct Kit…" at bounding box center [403, 287] width 650 height 93
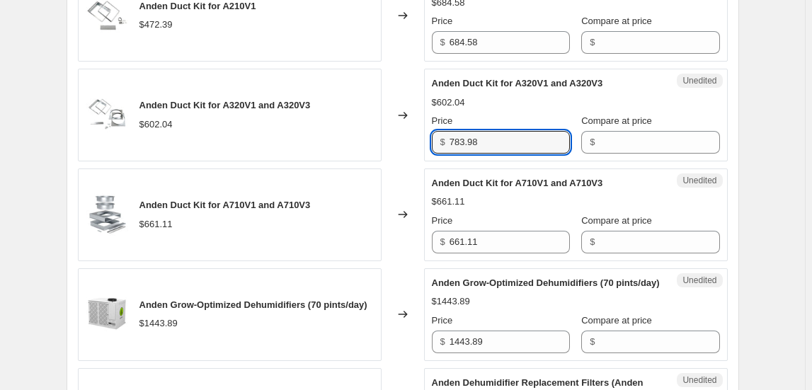
scroll to position [1172, 0]
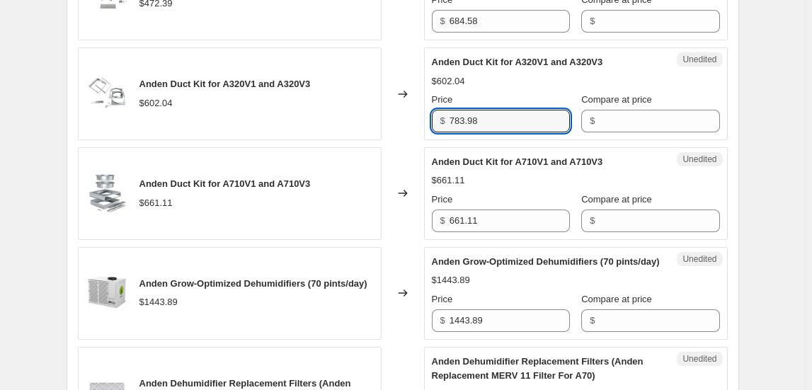
type input "783.98"
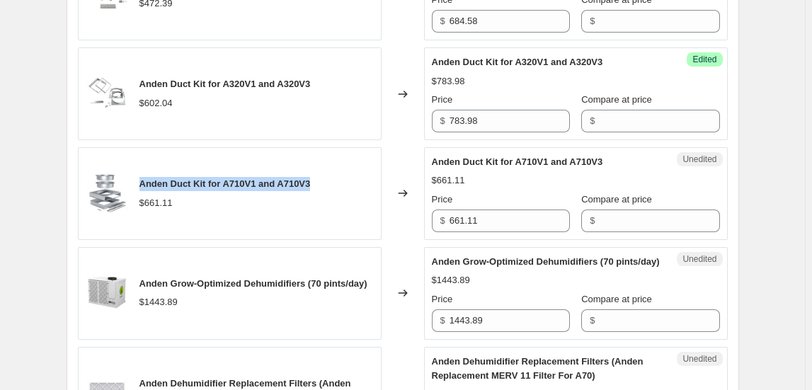
drag, startPoint x: 314, startPoint y: 178, endPoint x: 143, endPoint y: 181, distance: 171.4
click at [143, 181] on span "Anden Duct Kit for A710V1 and A710V3" at bounding box center [225, 183] width 171 height 11
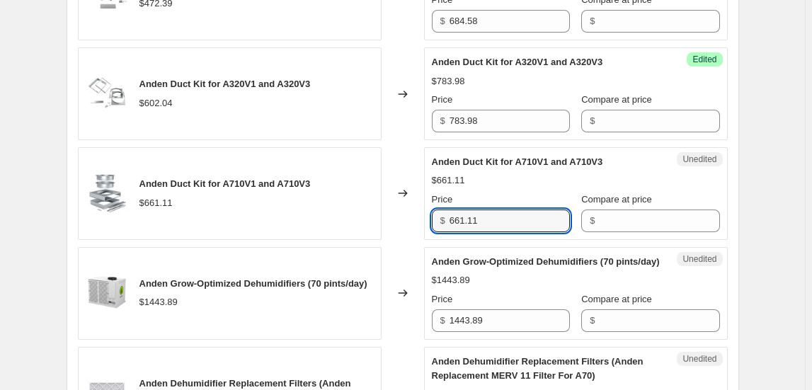
drag, startPoint x: 481, startPoint y: 215, endPoint x: 395, endPoint y: 220, distance: 85.8
click at [395, 220] on div "Anden Duct Kit for A710V1 and A710V3 $661.11 Changed to Unedited Anden Duct Kit…" at bounding box center [403, 193] width 650 height 93
type input "978.58"
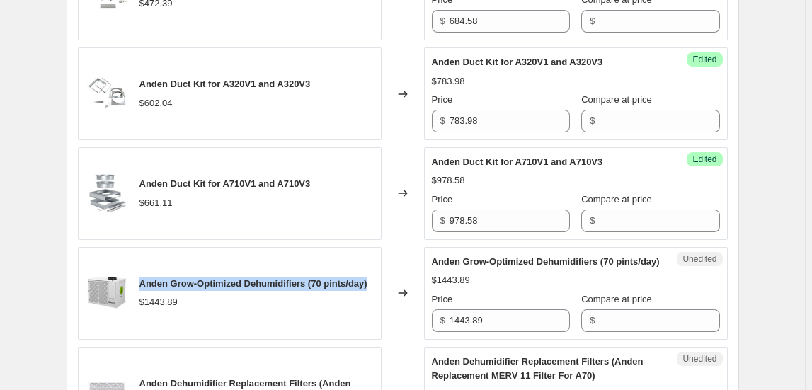
drag, startPoint x: 189, startPoint y: 296, endPoint x: 143, endPoint y: 271, distance: 52.6
click at [140, 270] on div "Anden Grow-Optimized Dehumidifiers (70 pints/day) $1443.89" at bounding box center [230, 293] width 304 height 93
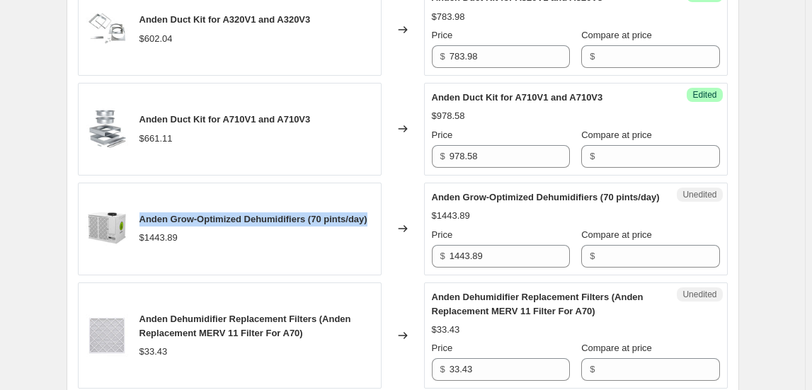
scroll to position [1365, 0]
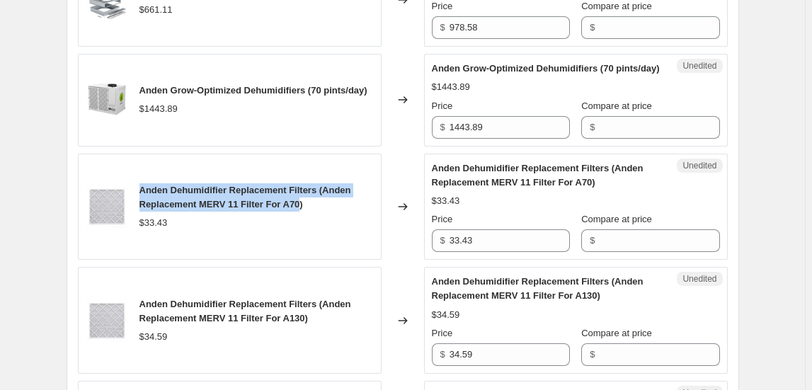
drag, startPoint x: 303, startPoint y: 219, endPoint x: 142, endPoint y: 198, distance: 162.1
click at [142, 198] on span "Anden Dehumidifier Replacement Filters (Anden Replacement MERV 11 Filter For A7…" at bounding box center [246, 197] width 212 height 25
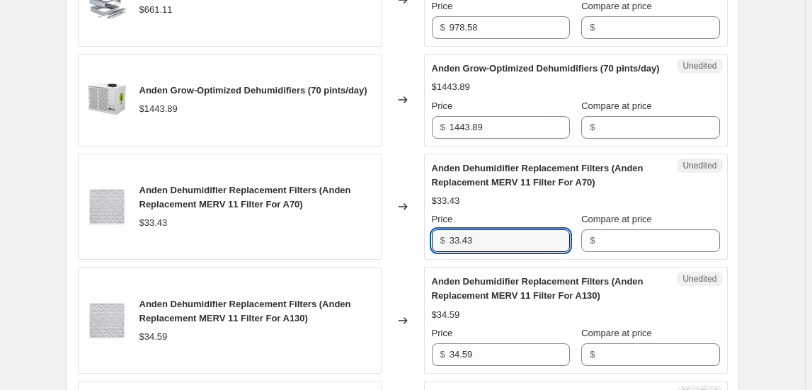
drag, startPoint x: 483, startPoint y: 251, endPoint x: 391, endPoint y: 251, distance: 92.1
click at [391, 251] on div "Anden Dehumidifier Replacement Filters (Anden Replacement MERV 11 Filter For A7…" at bounding box center [403, 207] width 650 height 107
type input "49.93"
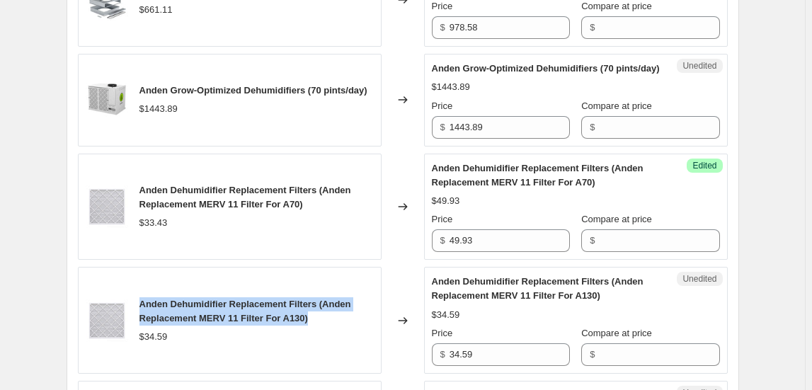
drag, startPoint x: 232, startPoint y: 314, endPoint x: 152, endPoint y: 316, distance: 80.0
click at [145, 310] on div "Anden Dehumidifier Replacement Filters (Anden Replacement MERV 11 Filter For A1…" at bounding box center [257, 311] width 234 height 28
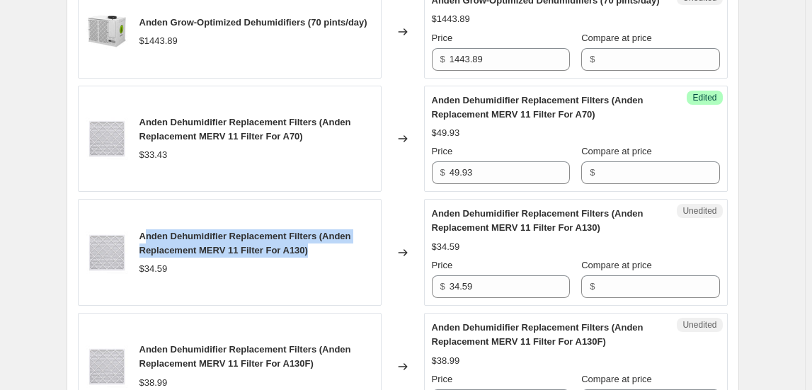
scroll to position [1429, 0]
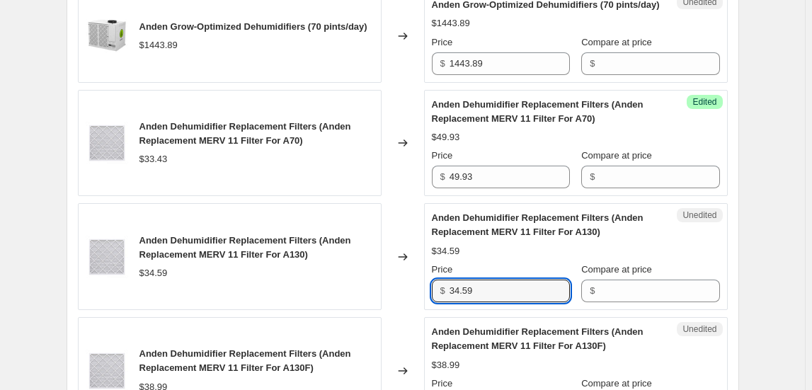
drag, startPoint x: 449, startPoint y: 292, endPoint x: 364, endPoint y: 288, distance: 85.1
click at [364, 288] on div "Anden Dehumidifier Replacement Filters (Anden Replacement MERV 11 Filter For A1…" at bounding box center [403, 256] width 650 height 107
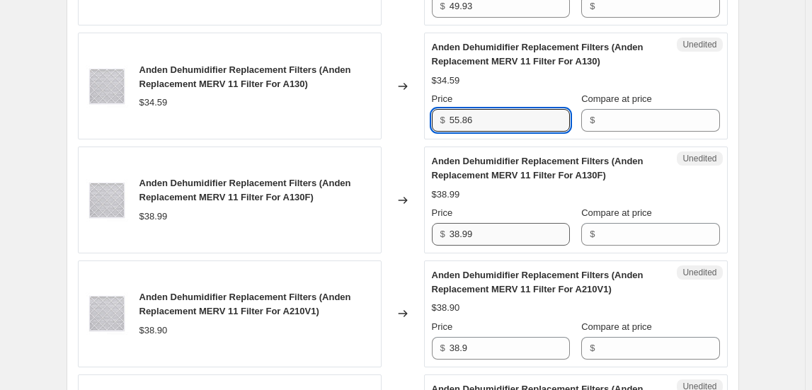
scroll to position [1622, 0]
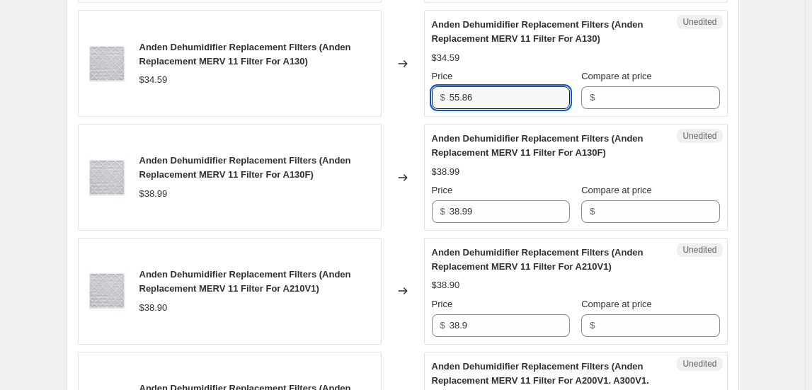
type input "55.86"
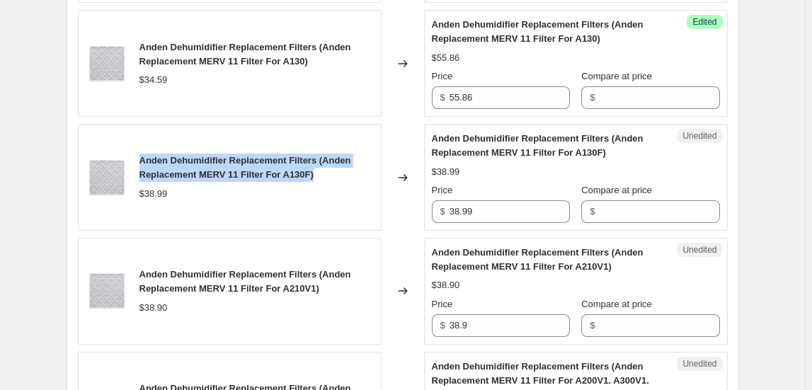
drag, startPoint x: 318, startPoint y: 188, endPoint x: 142, endPoint y: 170, distance: 177.3
click at [142, 170] on div "Anden Dehumidifier Replacement Filters (Anden Replacement MERV 11 Filter For A1…" at bounding box center [257, 168] width 234 height 28
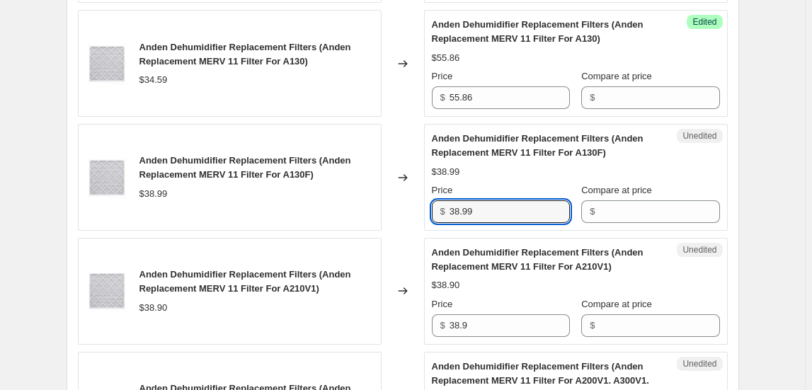
drag, startPoint x: 498, startPoint y: 218, endPoint x: 411, endPoint y: 218, distance: 86.4
click at [411, 218] on div "Anden Dehumidifier Replacement Filters (Anden Replacement MERV 11 Filter For A1…" at bounding box center [403, 177] width 650 height 107
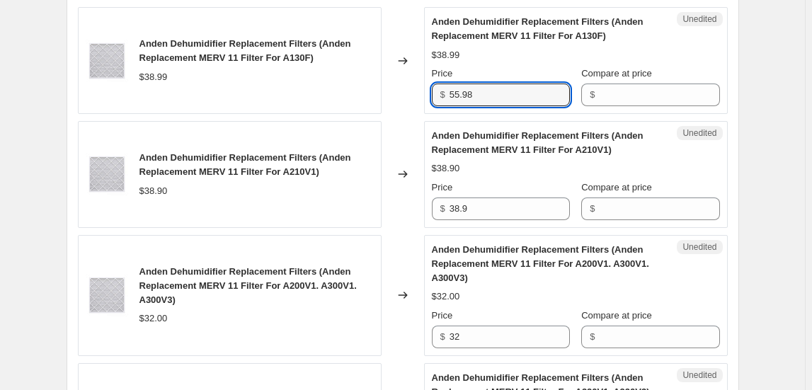
scroll to position [1751, 0]
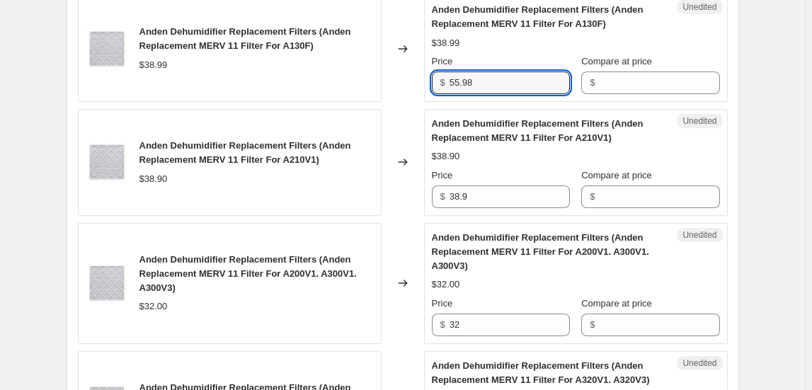
type input "55.98"
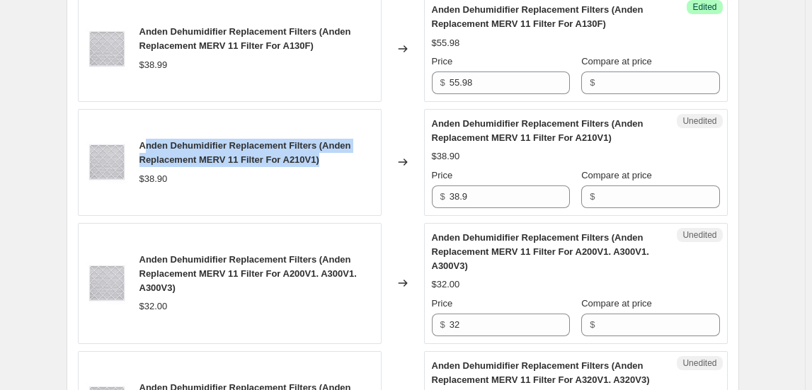
drag, startPoint x: 145, startPoint y: 154, endPoint x: 347, endPoint y: 169, distance: 202.4
click at [347, 167] on div "Anden Dehumidifier Replacement Filters (Anden Replacement MERV 11 Filter For A2…" at bounding box center [257, 153] width 234 height 28
drag, startPoint x: 143, startPoint y: 152, endPoint x: 374, endPoint y: 180, distance: 232.6
click at [374, 180] on div "Anden Dehumidifier Replacement Filters (Anden Replacement MERV 11 Filter For A2…" at bounding box center [257, 162] width 234 height 47
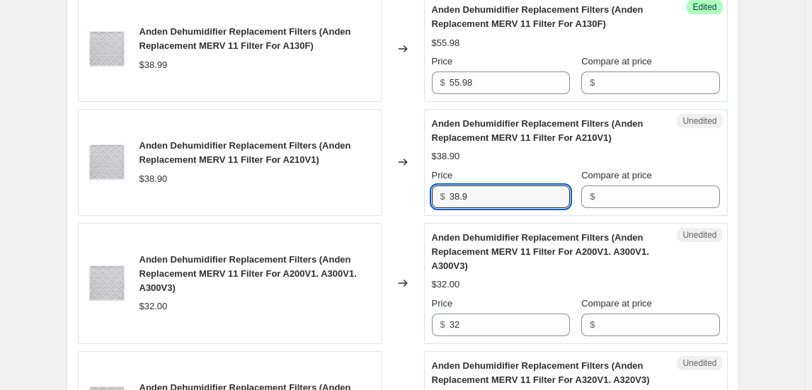
drag, startPoint x: 496, startPoint y: 208, endPoint x: 409, endPoint y: 204, distance: 87.9
click at [409, 204] on div "Anden Dehumidifier Replacement Filters (Anden Replacement MERV 11 Filter For A2…" at bounding box center [403, 162] width 650 height 107
type input "60.18"
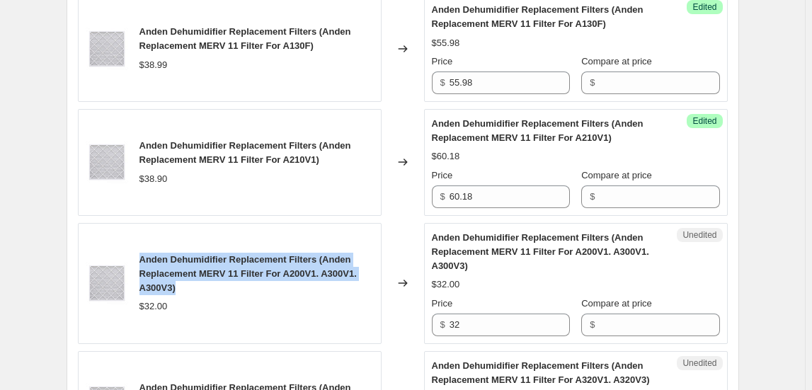
drag, startPoint x: 144, startPoint y: 267, endPoint x: 193, endPoint y: 291, distance: 54.5
click at [193, 291] on div "Anden Dehumidifier Replacement Filters (Anden Replacement MERV 11 Filter For A2…" at bounding box center [257, 274] width 234 height 42
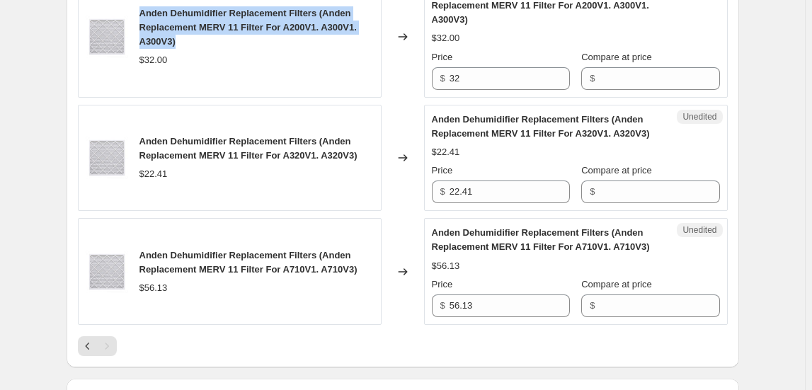
scroll to position [2073, 0]
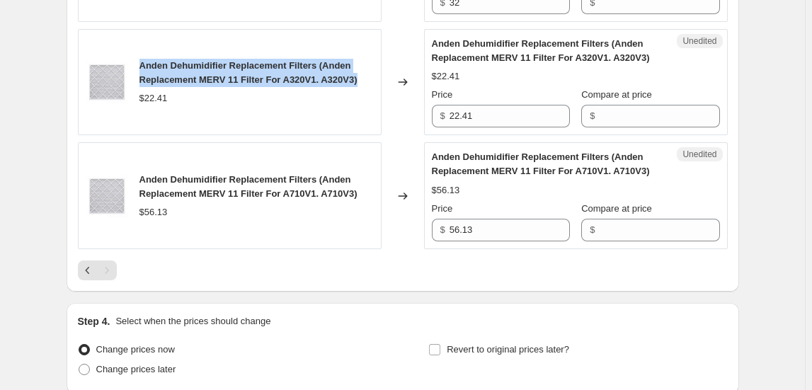
drag, startPoint x: 143, startPoint y: 72, endPoint x: 365, endPoint y: 87, distance: 222.1
click at [358, 85] on span "Anden Dehumidifier Replacement Filters (Anden Replacement MERV 11 Filter For A3…" at bounding box center [249, 72] width 218 height 25
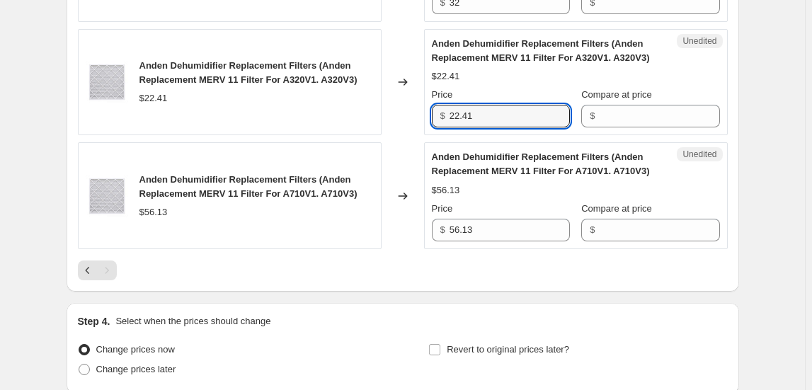
drag, startPoint x: 476, startPoint y: 127, endPoint x: 418, endPoint y: 130, distance: 58.1
click at [418, 130] on div "Anden Dehumidifier Replacement Filters (Anden Replacement MERV 11 Filter For A3…" at bounding box center [403, 82] width 650 height 107
type input "41.98"
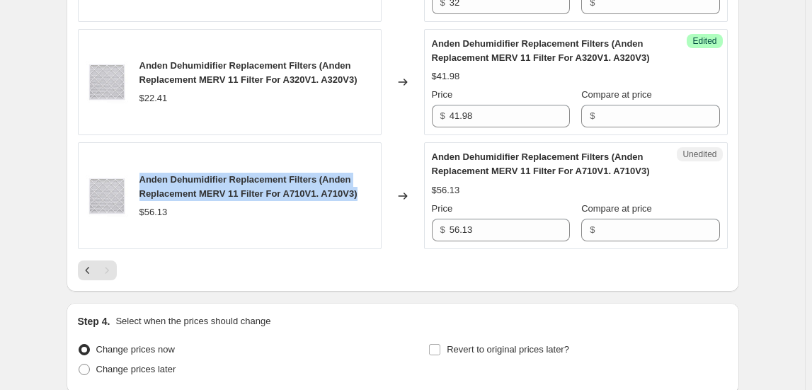
drag, startPoint x: 142, startPoint y: 186, endPoint x: 375, endPoint y: 203, distance: 234.3
click at [375, 203] on div "Anden Dehumidifier Replacement Filters (Anden Replacement MERV 11 Filter For A7…" at bounding box center [230, 195] width 304 height 107
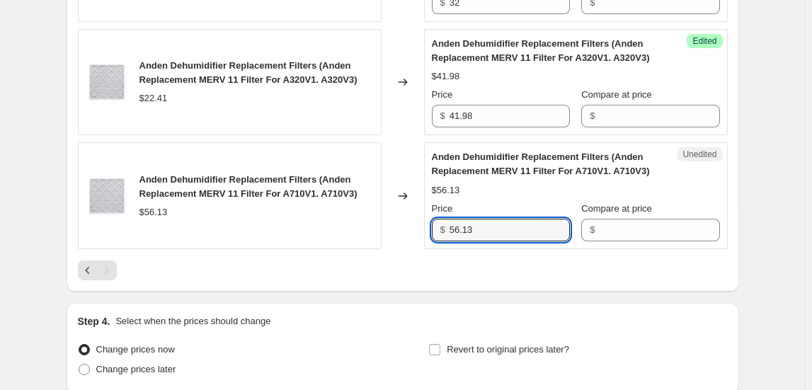
drag, startPoint x: 481, startPoint y: 239, endPoint x: 386, endPoint y: 244, distance: 95.0
click at [386, 244] on div "Anden Dehumidifier Replacement Filters (Anden Replacement MERV 11 Filter For A7…" at bounding box center [403, 195] width 650 height 107
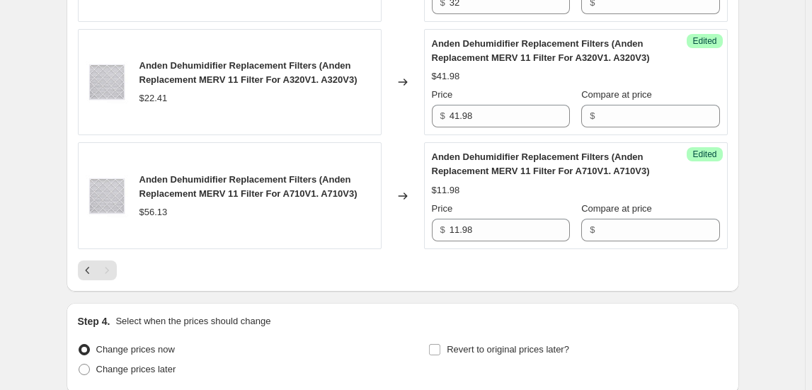
drag, startPoint x: 455, startPoint y: 237, endPoint x: 466, endPoint y: 275, distance: 39.2
click at [455, 239] on input "11.98" at bounding box center [510, 230] width 120 height 23
type input "111.98"
click at [477, 278] on div at bounding box center [403, 271] width 650 height 20
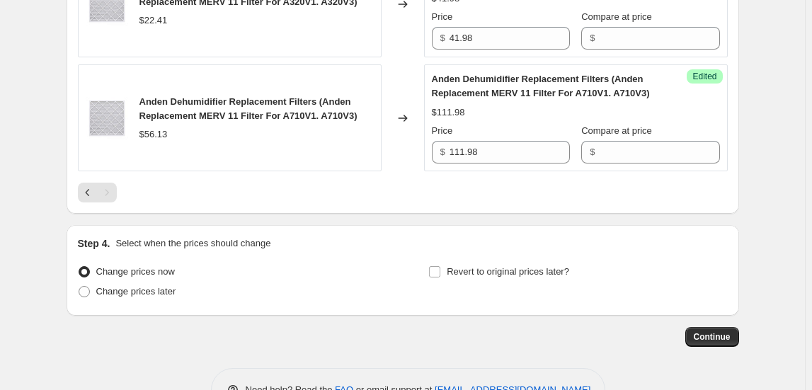
scroll to position [2202, 0]
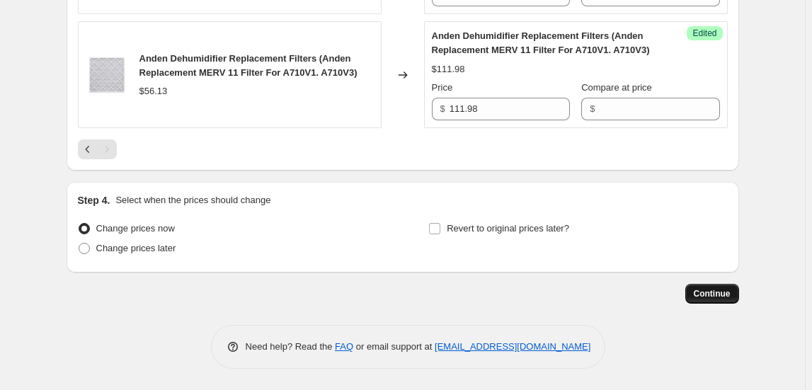
click at [717, 291] on span "Continue" at bounding box center [712, 293] width 37 height 11
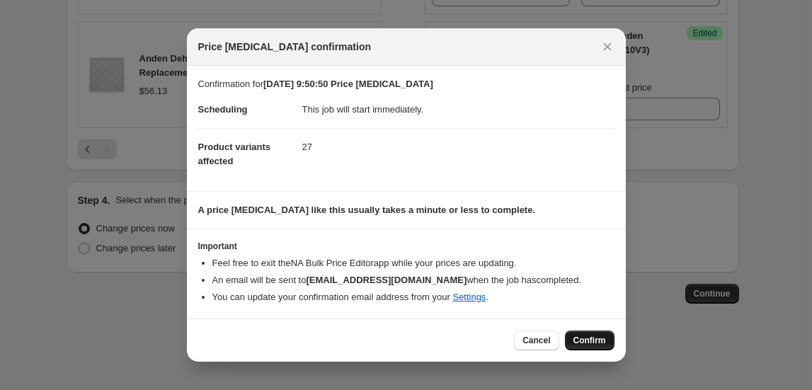
click at [591, 338] on span "Confirm" at bounding box center [590, 340] width 33 height 11
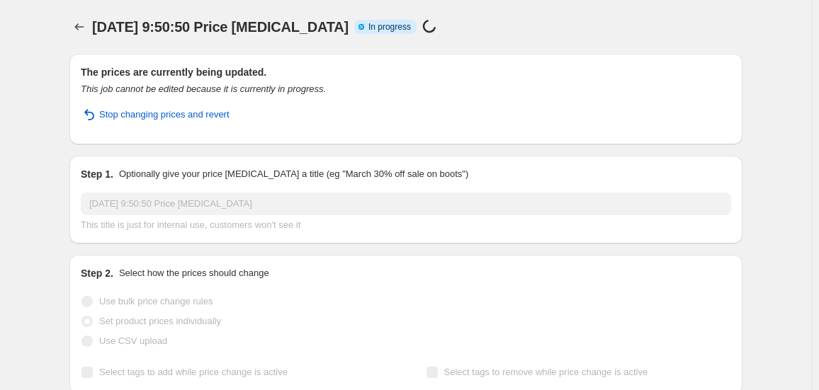
select select "collection"
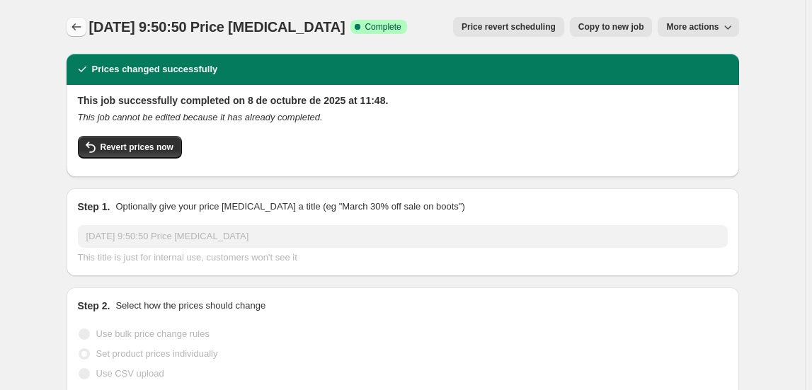
click at [83, 33] on icon "Price change jobs" at bounding box center [76, 27] width 14 height 14
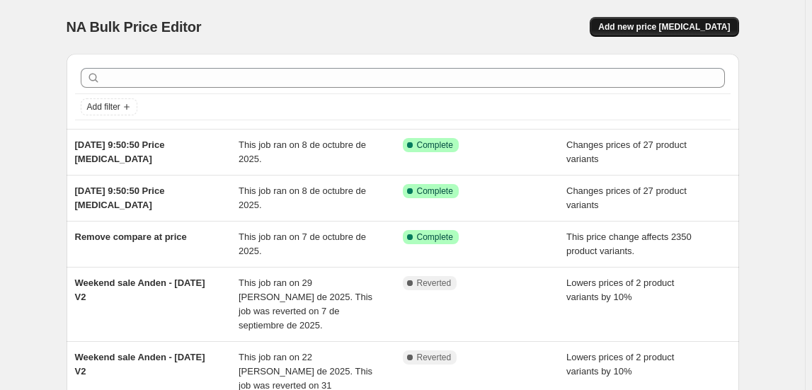
click at [657, 29] on span "Add new price [MEDICAL_DATA]" at bounding box center [664, 26] width 132 height 11
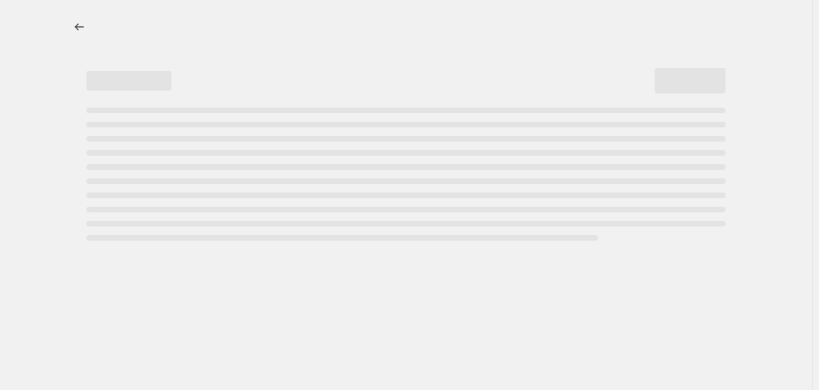
select select "percentage"
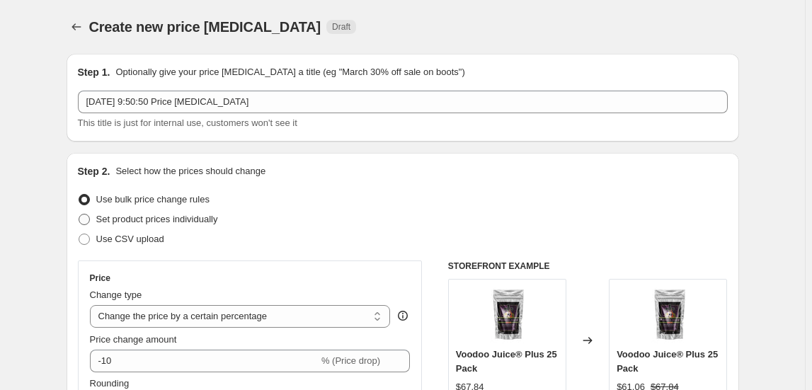
click at [137, 218] on span "Set product prices individually" at bounding box center [157, 219] width 122 height 11
click at [79, 215] on input "Set product prices individually" at bounding box center [79, 214] width 1 height 1
radio input "true"
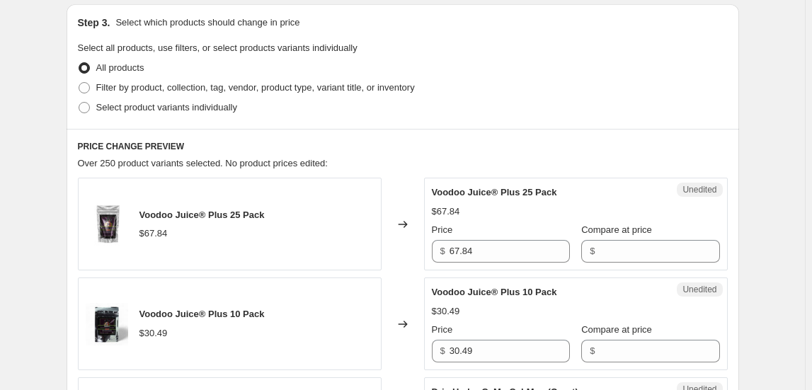
scroll to position [321, 0]
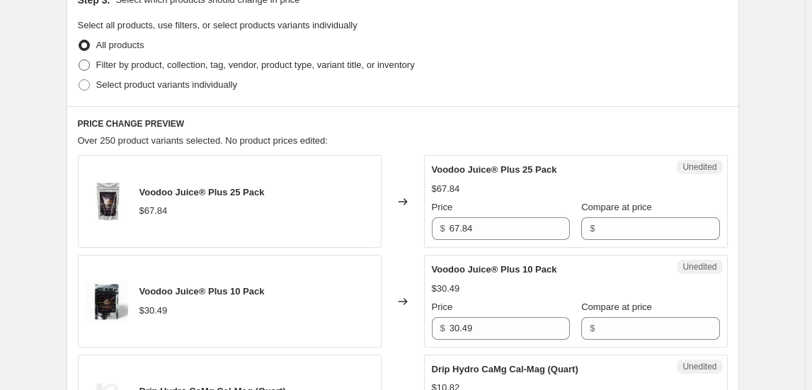
click at [186, 64] on span "Filter by product, collection, tag, vendor, product type, variant title, or inv…" at bounding box center [255, 64] width 319 height 11
click at [79, 60] on input "Filter by product, collection, tag, vendor, product type, variant title, or inv…" at bounding box center [79, 59] width 1 height 1
radio input "true"
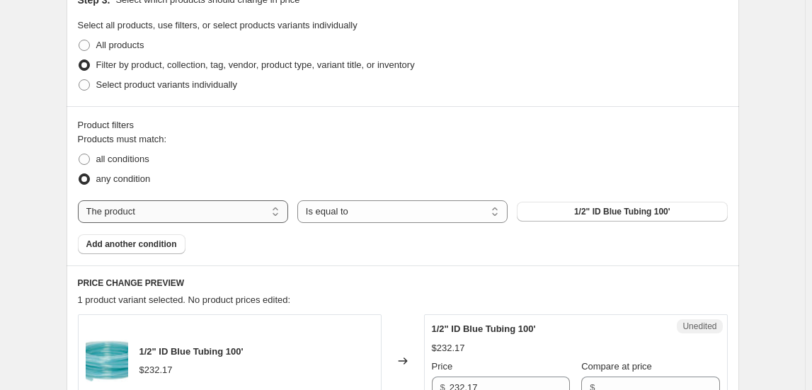
click at [196, 214] on select "The product The product's collection The product's tag The product's vendor The…" at bounding box center [183, 211] width 210 height 23
select select "collection"
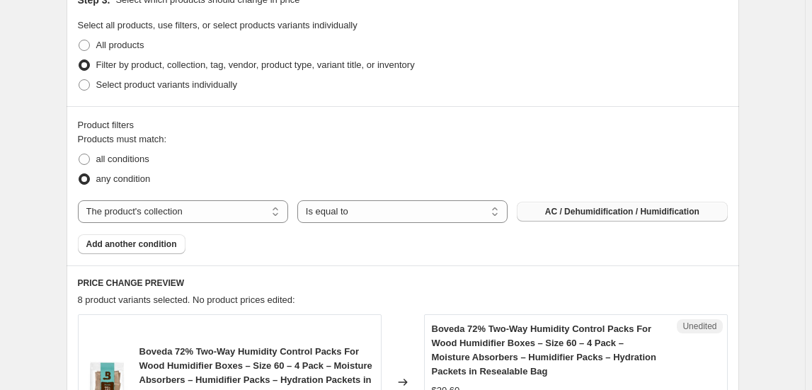
click at [601, 214] on span "AC / Dehumidification / Humidification" at bounding box center [622, 211] width 154 height 11
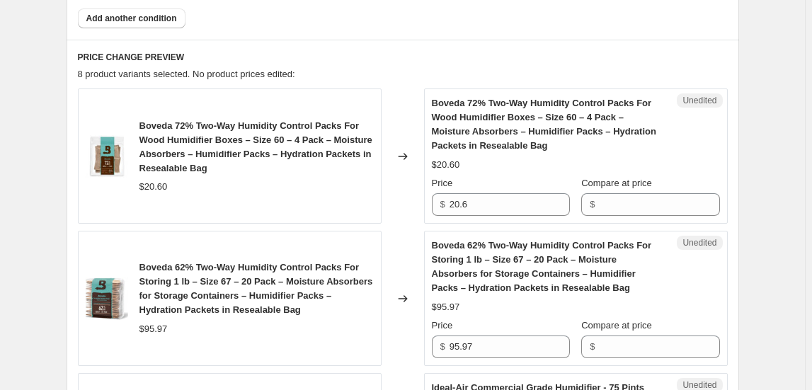
scroll to position [579, 0]
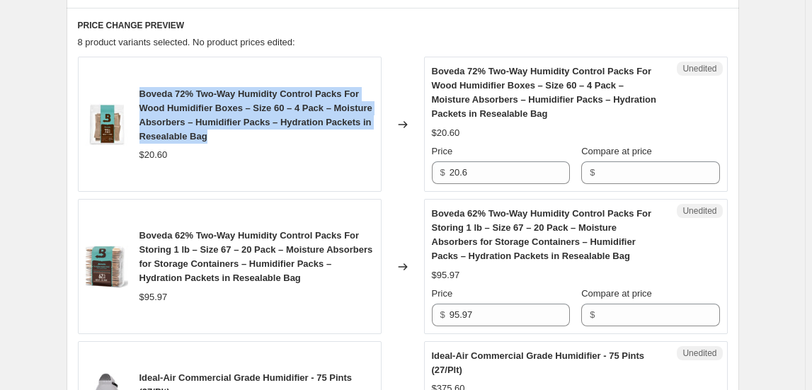
drag, startPoint x: 144, startPoint y: 91, endPoint x: 279, endPoint y: 132, distance: 141.6
click at [279, 132] on div "Boveda 72% Two-Way Humidity Control Packs For Wood Humidifier Boxes – Size 60 –…" at bounding box center [257, 115] width 234 height 57
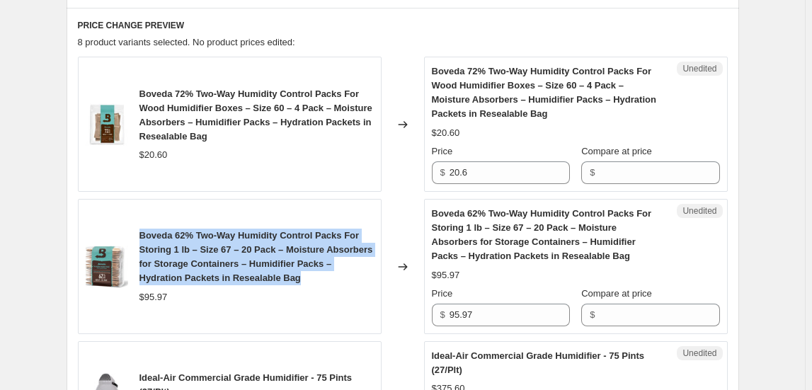
drag, startPoint x: 143, startPoint y: 237, endPoint x: 312, endPoint y: 285, distance: 175.1
click at [312, 284] on div "Boveda 62% Two-Way Humidity Control Packs For Storing 1 lb – Size 67 – 20 Pack …" at bounding box center [257, 257] width 234 height 57
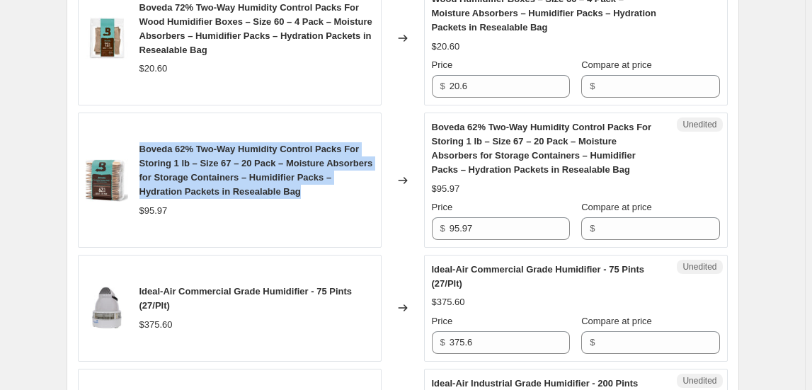
scroll to position [772, 0]
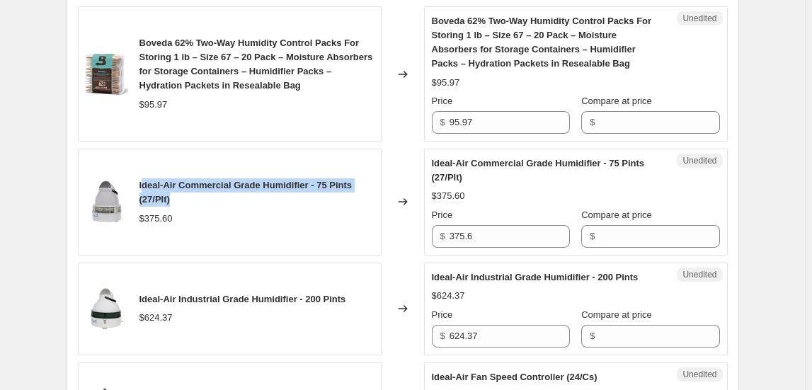
drag, startPoint x: 144, startPoint y: 183, endPoint x: 169, endPoint y: 185, distance: 24.8
click at [200, 196] on div "Ideal-Air Commercial Grade Humidifier - 75 Pints (27/Plt)" at bounding box center [257, 192] width 234 height 28
drag, startPoint x: 151, startPoint y: 184, endPoint x: 187, endPoint y: 198, distance: 38.8
click at [187, 198] on div "Ideal-Air Commercial Grade Humidifier - 75 Pints (27/Plt) $375.60" at bounding box center [230, 202] width 304 height 107
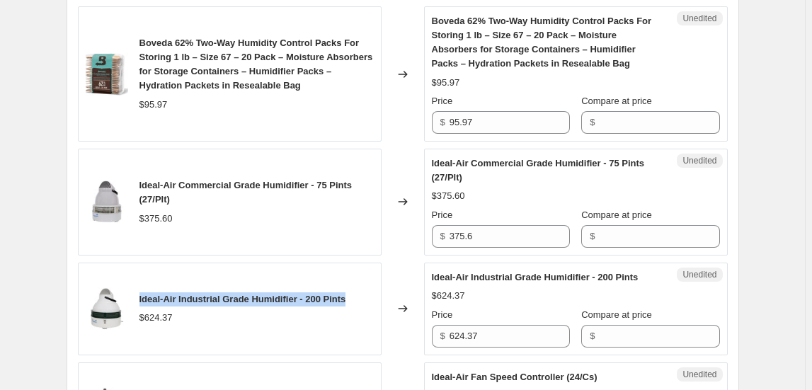
drag, startPoint x: 142, startPoint y: 295, endPoint x: 361, endPoint y: 302, distance: 219.6
click at [361, 302] on div "Ideal-Air Industrial Grade Humidifier - 200 Pints $624.37" at bounding box center [230, 309] width 304 height 93
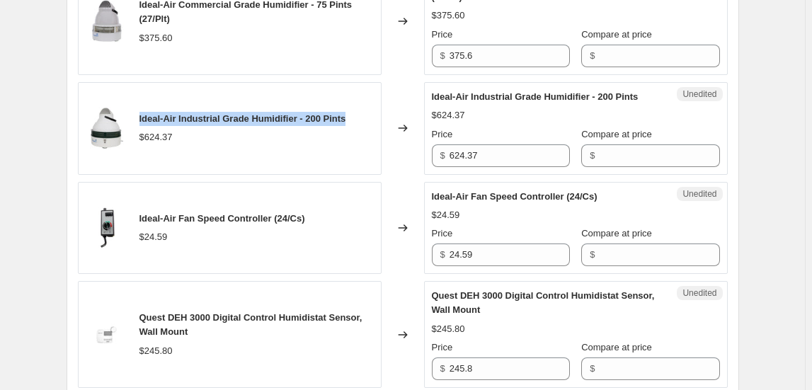
scroll to position [1030, 0]
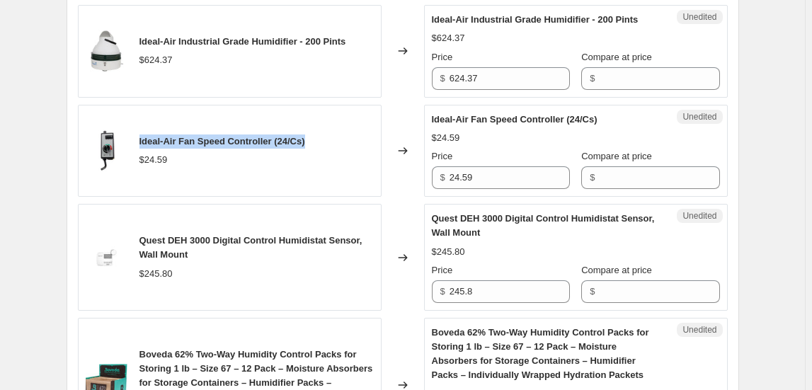
drag, startPoint x: 147, startPoint y: 138, endPoint x: 322, endPoint y: 132, distance: 175.0
click at [322, 132] on div "Ideal-Air Fan Speed Controller (24/Cs) $24.59" at bounding box center [230, 151] width 304 height 93
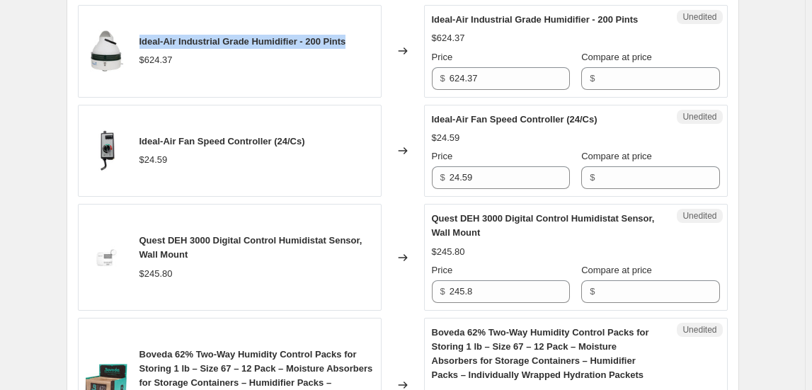
drag, startPoint x: 140, startPoint y: 34, endPoint x: 370, endPoint y: 37, distance: 229.5
click at [370, 37] on div "Ideal-Air Industrial Grade Humidifier - 200 Pints $624.37" at bounding box center [230, 51] width 304 height 93
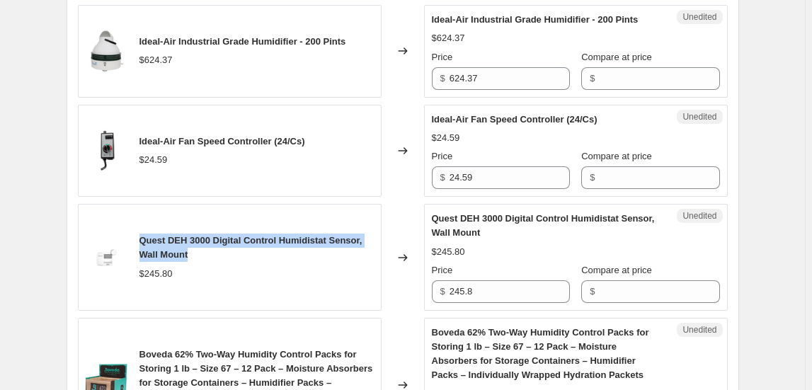
drag, startPoint x: 142, startPoint y: 237, endPoint x: 205, endPoint y: 259, distance: 67.0
click at [205, 259] on div "Quest DEH 3000 Digital Control Humidistat Sensor, Wall Mount" at bounding box center [257, 248] width 234 height 28
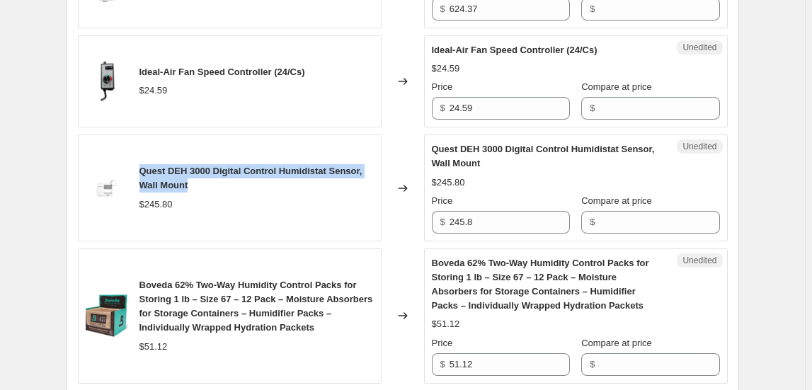
scroll to position [1223, 0]
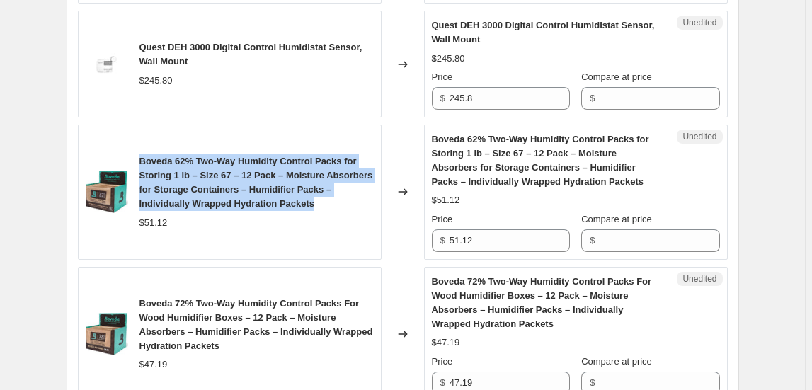
drag, startPoint x: 142, startPoint y: 157, endPoint x: 346, endPoint y: 203, distance: 208.9
click at [346, 203] on div "Boveda 62% Two-Way Humidity Control Packs for Storing 1 lb – Size 67 – 12 Pack …" at bounding box center [257, 182] width 234 height 57
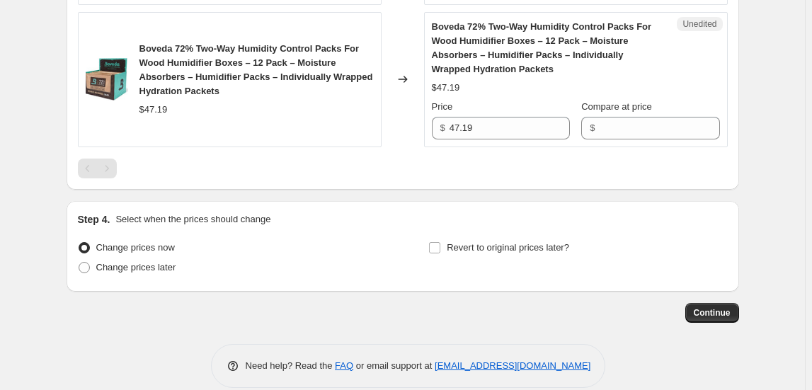
scroll to position [1480, 0]
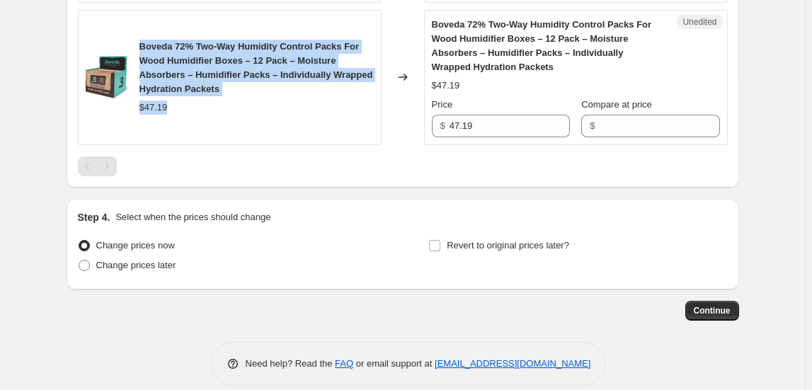
drag, startPoint x: 144, startPoint y: 42, endPoint x: 285, endPoint y: 93, distance: 149.0
click at [285, 93] on div "Boveda 72% Two-Way Humidity Control Packs For Wood Humidifier Boxes – 12 Pack –…" at bounding box center [257, 77] width 234 height 75
click at [224, 53] on span "Boveda 72% Two-Way Humidity Control Packs For Wood Humidifier Boxes – 12 Pack –…" at bounding box center [257, 67] width 234 height 53
drag, startPoint x: 142, startPoint y: 39, endPoint x: 279, endPoint y: 85, distance: 144.9
click at [279, 85] on div "Boveda 72% Two-Way Humidity Control Packs For Wood Humidifier Boxes – 12 Pack –…" at bounding box center [257, 68] width 234 height 57
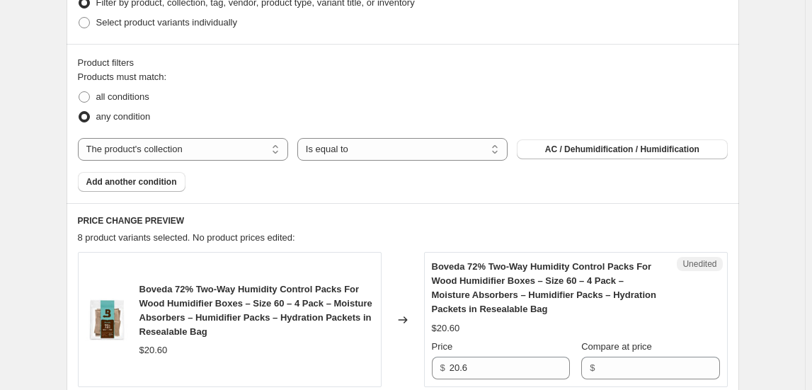
scroll to position [386, 0]
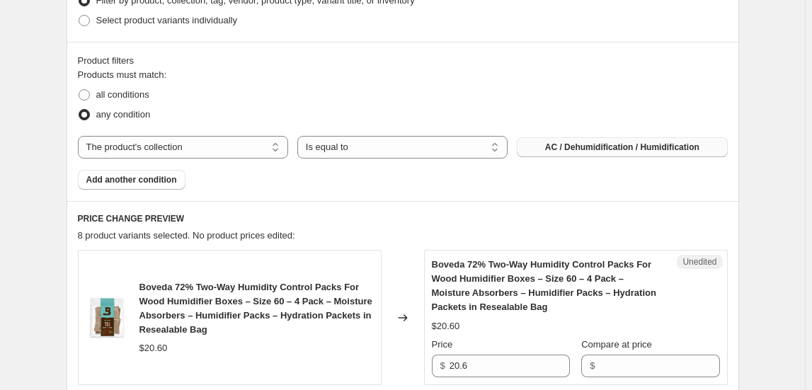
click at [591, 146] on span "AC / Dehumidification / Humidification" at bounding box center [622, 147] width 154 height 11
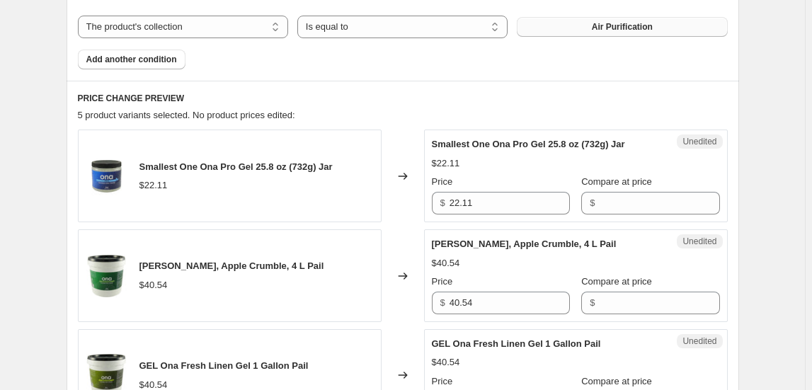
scroll to position [515, 0]
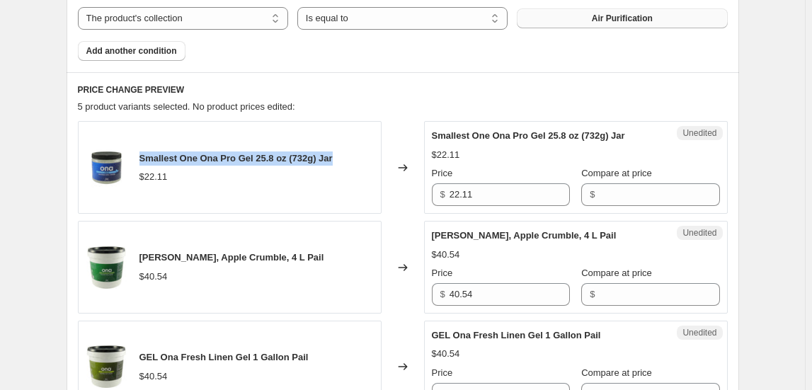
drag, startPoint x: 144, startPoint y: 156, endPoint x: 357, endPoint y: 147, distance: 213.3
click at [357, 147] on div "Smallest One Ona Pro Gel 25.8 oz (732g) Jar $22.11" at bounding box center [230, 167] width 304 height 93
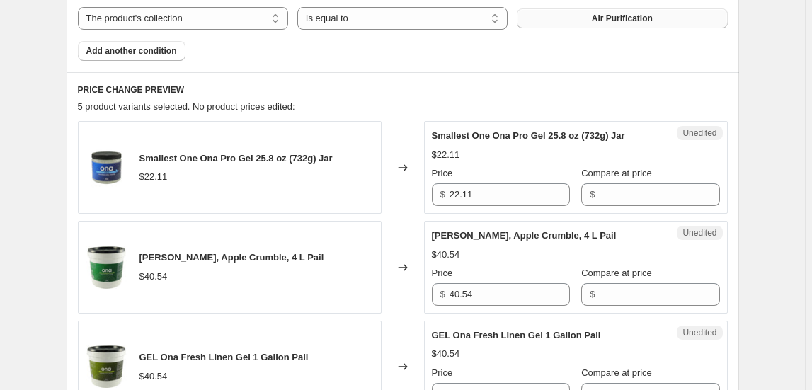
click at [455, 76] on div "PRICE CHANGE PREVIEW 5 product variants selected. No product prices edited: Sma…" at bounding box center [403, 363] width 673 height 583
drag, startPoint x: 144, startPoint y: 256, endPoint x: 343, endPoint y: 256, distance: 199.0
click at [343, 256] on div "[PERSON_NAME], Apple Crumble, 4 L Pail $40.54" at bounding box center [230, 267] width 304 height 93
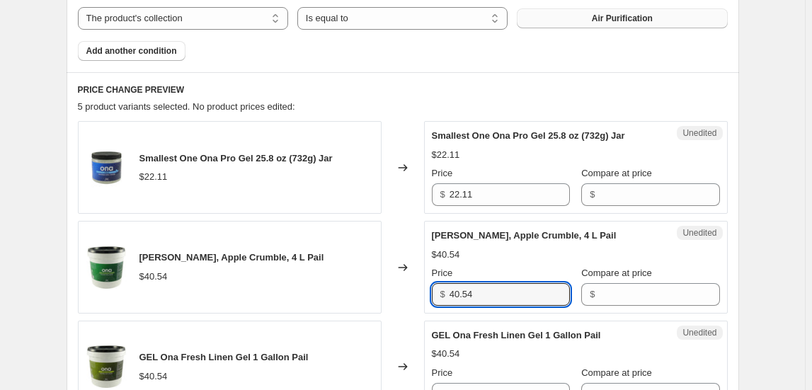
drag, startPoint x: 364, startPoint y: 295, endPoint x: 355, endPoint y: 295, distance: 9.2
click at [355, 295] on div "[PERSON_NAME], Apple Crumble, 4 L Pail $40.54 Changed to Unedited Ona Gel, Appl…" at bounding box center [403, 267] width 650 height 93
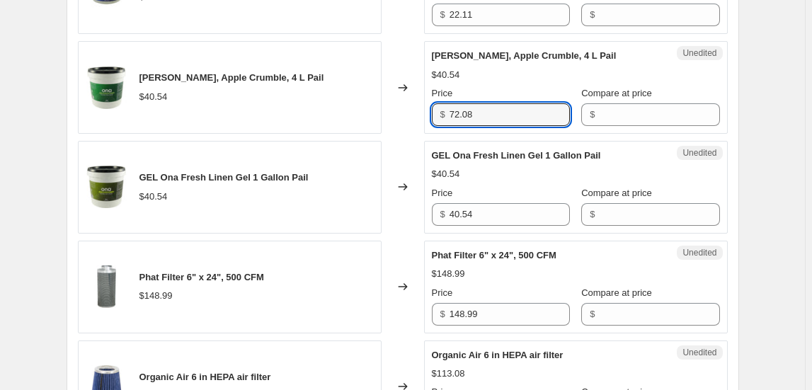
scroll to position [708, 0]
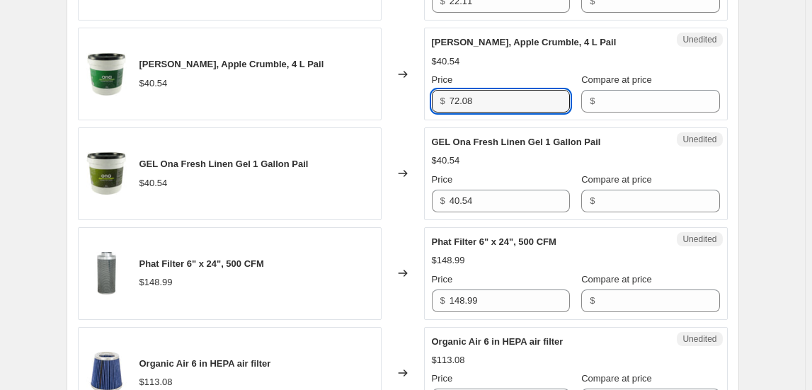
type input "72.08"
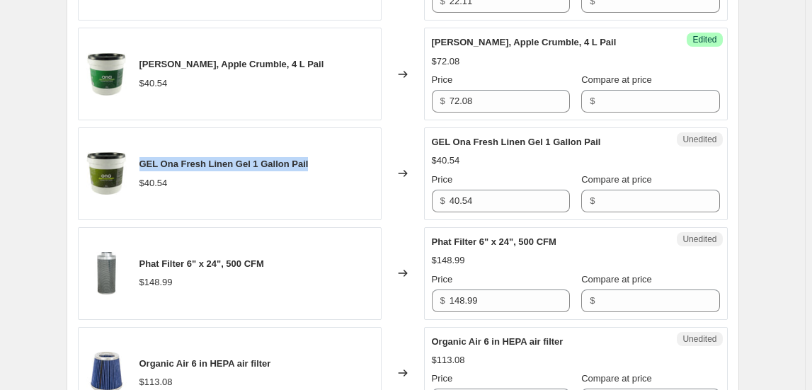
drag, startPoint x: 196, startPoint y: 158, endPoint x: 140, endPoint y: 157, distance: 56.7
click at [140, 157] on div "GEL Ona Fresh Linen Gel 1 Gallon Pail $40.54" at bounding box center [230, 173] width 304 height 93
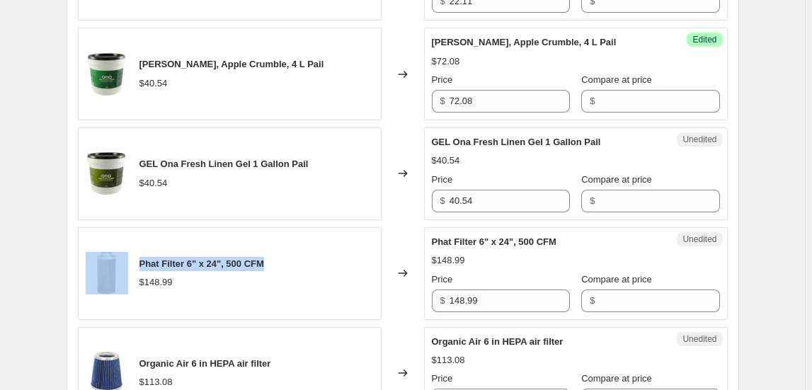
drag, startPoint x: 278, startPoint y: 260, endPoint x: 130, endPoint y: 263, distance: 147.3
click at [130, 263] on div "Phat Filter 6" x 24", 500 CFM $148.99" at bounding box center [230, 273] width 304 height 93
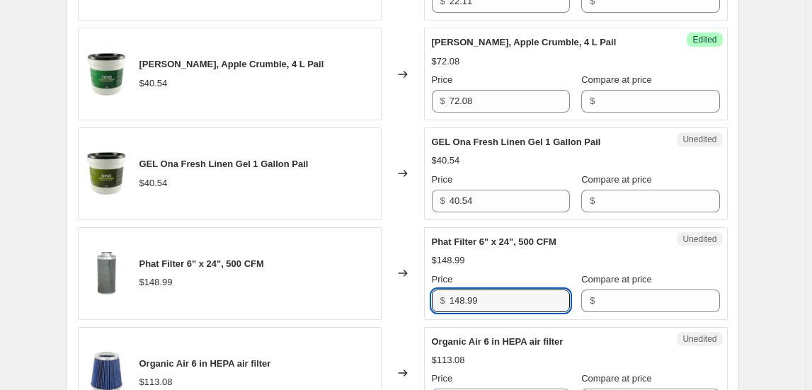
click at [375, 293] on div "Phat Filter 6" x 24", 500 CFM $148.99 Changed to Unedited Phat Filter 6" x 24",…" at bounding box center [403, 273] width 650 height 93
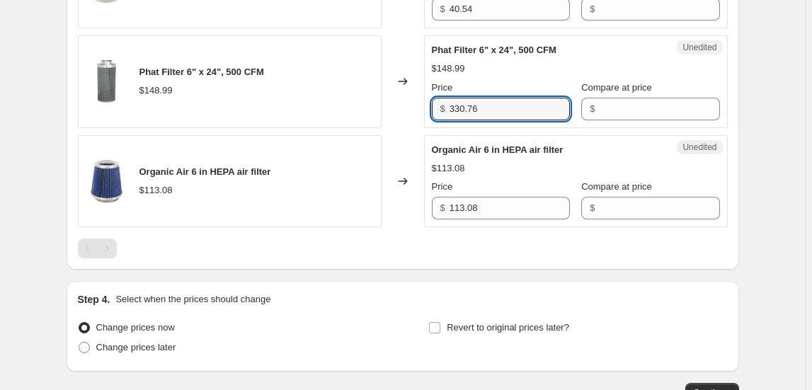
scroll to position [901, 0]
type input "330.76"
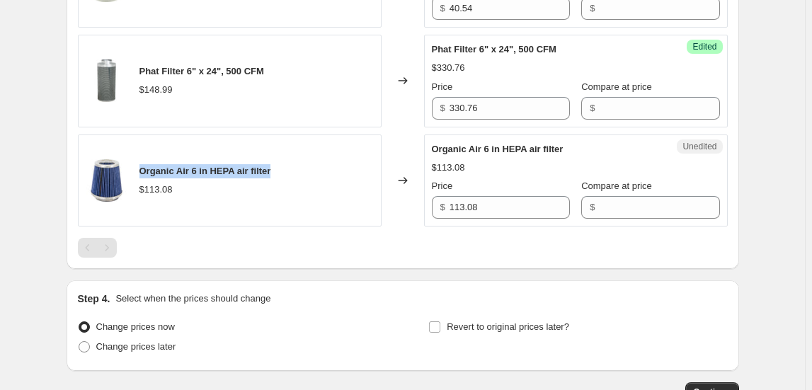
drag, startPoint x: 276, startPoint y: 169, endPoint x: 142, endPoint y: 166, distance: 134.6
click at [140, 166] on div "Organic Air 6 in HEPA air filter $113.08" at bounding box center [230, 181] width 304 height 93
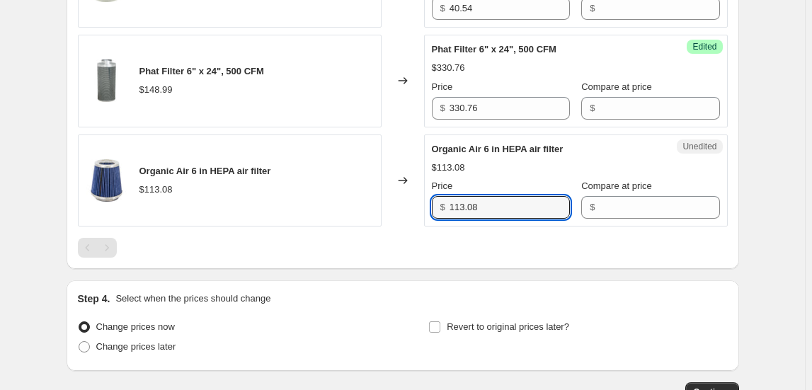
drag, startPoint x: 490, startPoint y: 206, endPoint x: 421, endPoint y: 202, distance: 69.5
click at [421, 204] on div "Organic Air 6 in HEPA air filter $113.08 Changed to Unedited Organic Air 6 in H…" at bounding box center [403, 181] width 650 height 93
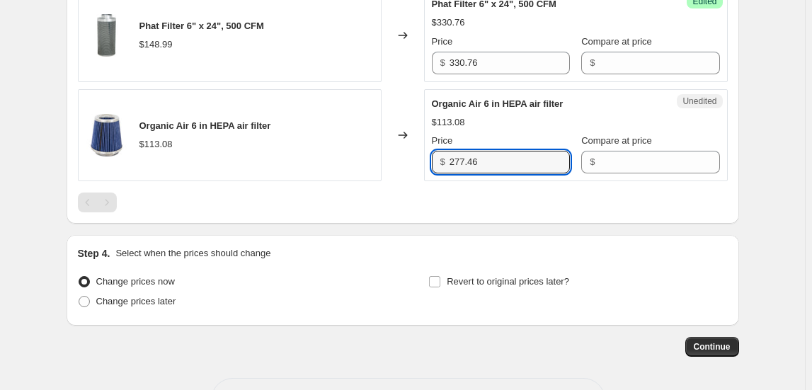
scroll to position [996, 0]
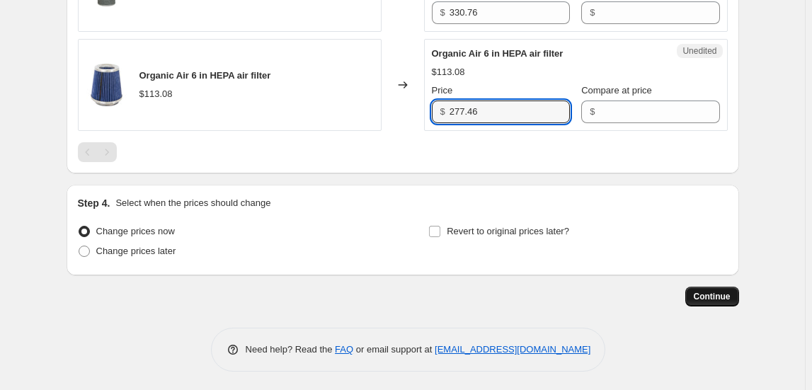
type input "277.46"
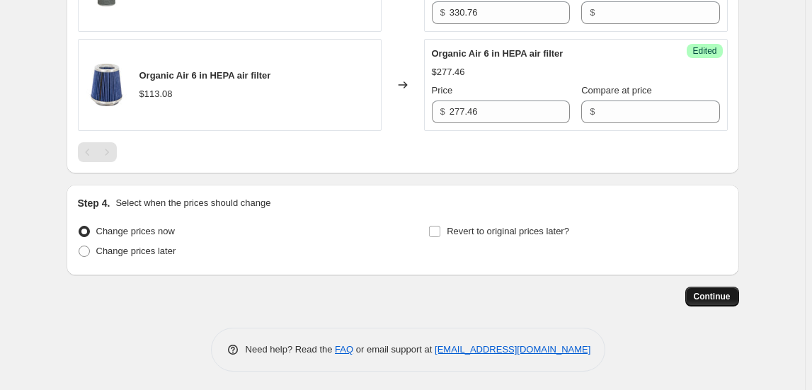
click at [717, 292] on span "Continue" at bounding box center [712, 296] width 37 height 11
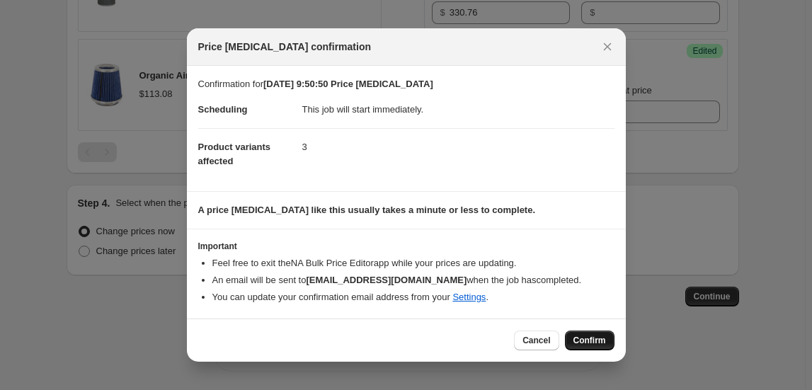
click at [578, 334] on button "Confirm" at bounding box center [590, 341] width 50 height 20
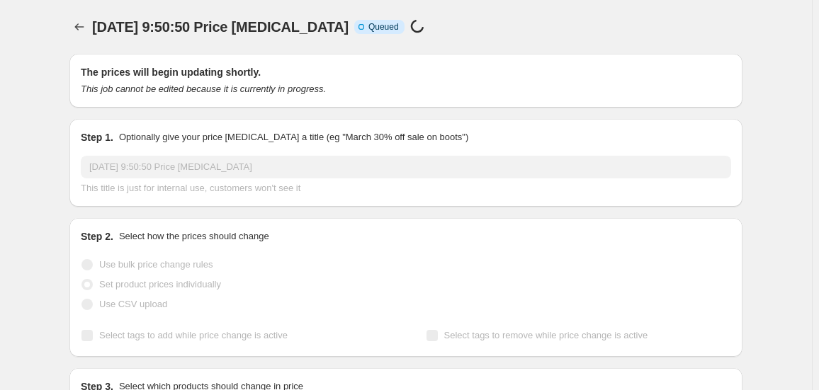
select select "collection"
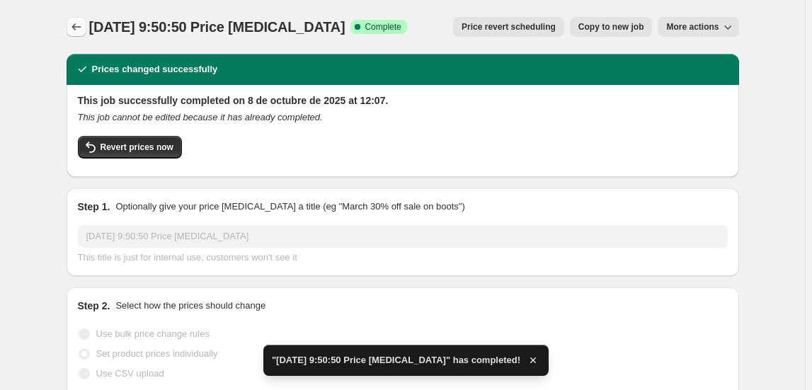
click at [81, 27] on icon "Price change jobs" at bounding box center [76, 27] width 14 height 14
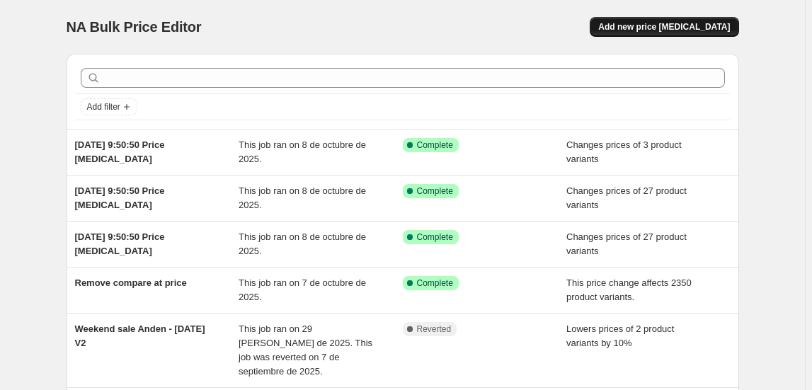
click at [713, 21] on button "Add new price [MEDICAL_DATA]" at bounding box center [664, 27] width 149 height 20
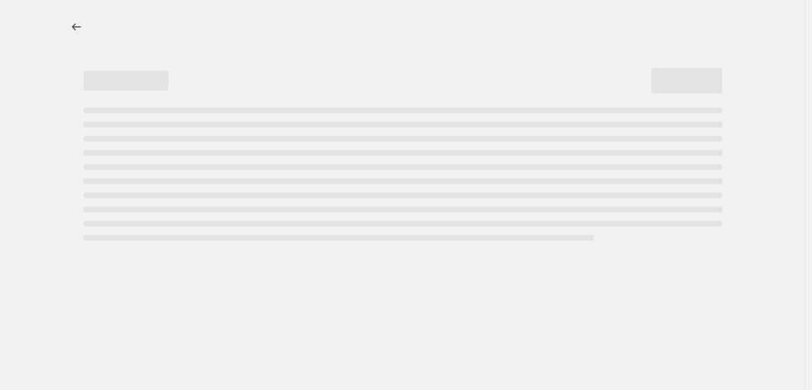
select select "percentage"
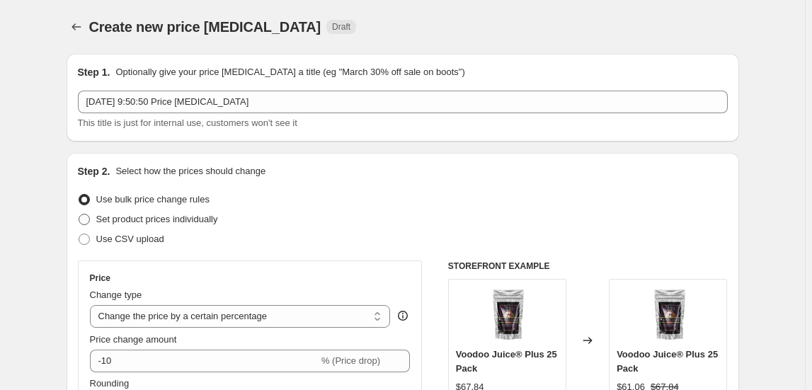
click at [123, 220] on span "Set product prices individually" at bounding box center [157, 219] width 122 height 11
click at [79, 215] on input "Set product prices individually" at bounding box center [79, 214] width 1 height 1
radio input "true"
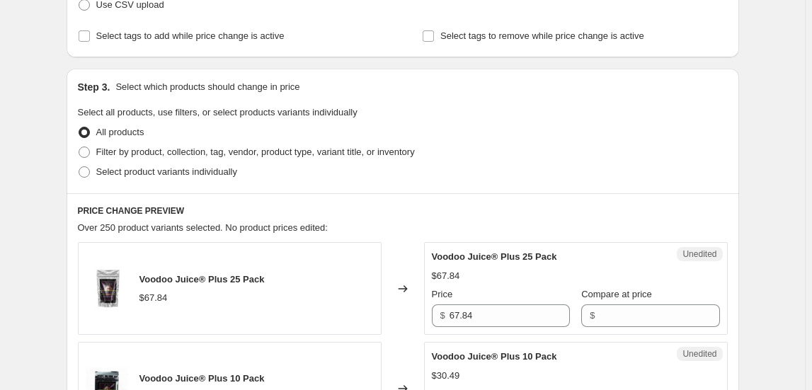
scroll to position [257, 0]
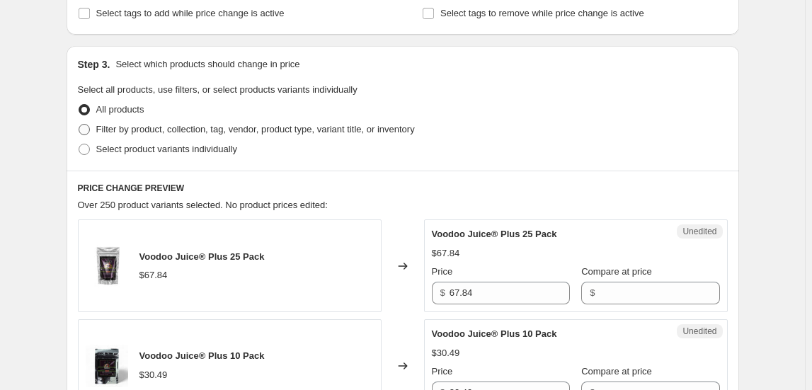
click at [153, 127] on span "Filter by product, collection, tag, vendor, product type, variant title, or inv…" at bounding box center [255, 129] width 319 height 11
click at [79, 125] on input "Filter by product, collection, tag, vendor, product type, variant title, or inv…" at bounding box center [79, 124] width 1 height 1
radio input "true"
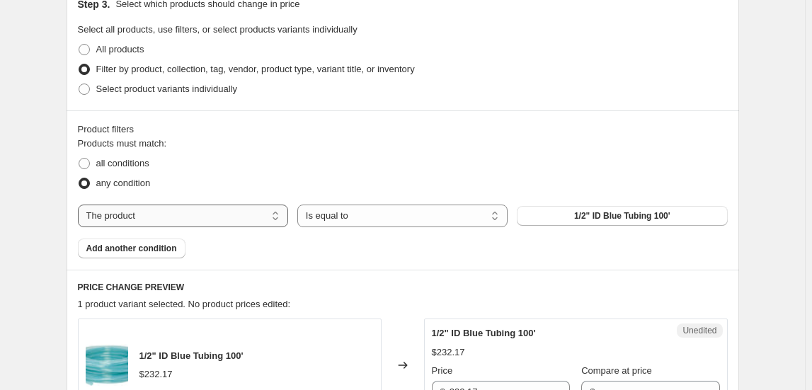
scroll to position [386, 0]
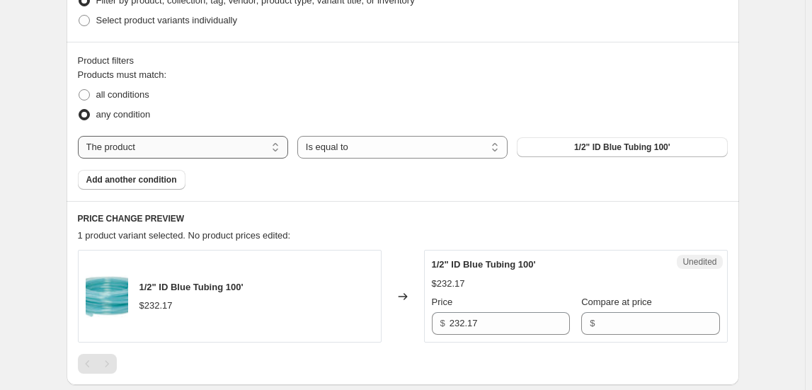
click at [217, 146] on select "The product The product's collection The product's tag The product's vendor The…" at bounding box center [183, 147] width 210 height 23
select select "collection"
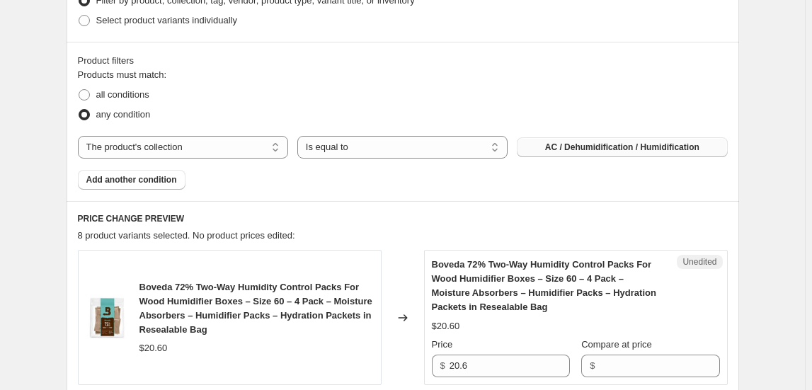
click at [664, 152] on button "AC / Dehumidification / Humidification" at bounding box center [622, 147] width 210 height 20
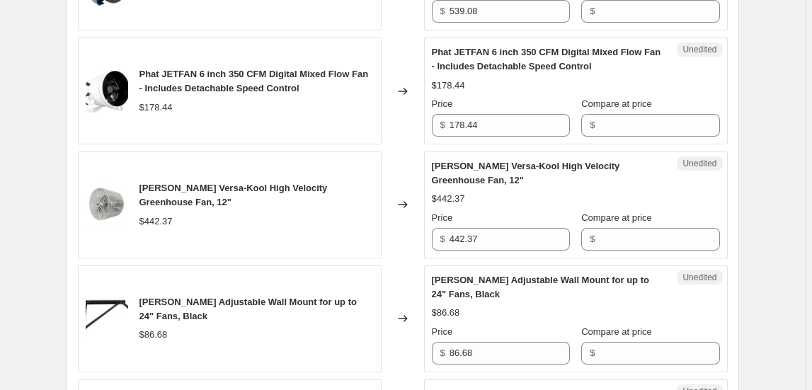
scroll to position [450, 0]
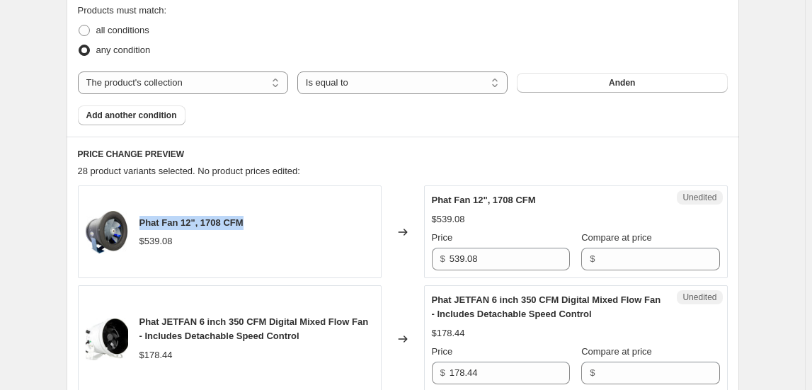
drag, startPoint x: 249, startPoint y: 220, endPoint x: 137, endPoint y: 222, distance: 111.9
click at [137, 222] on div "Phat Fan 12", 1708 CFM $539.08" at bounding box center [230, 232] width 304 height 93
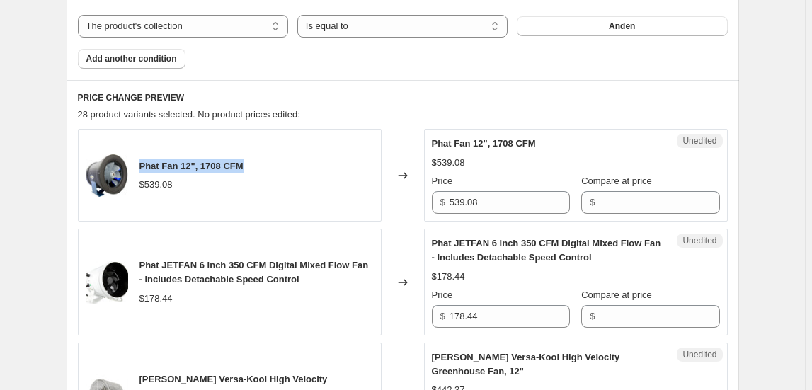
scroll to position [644, 0]
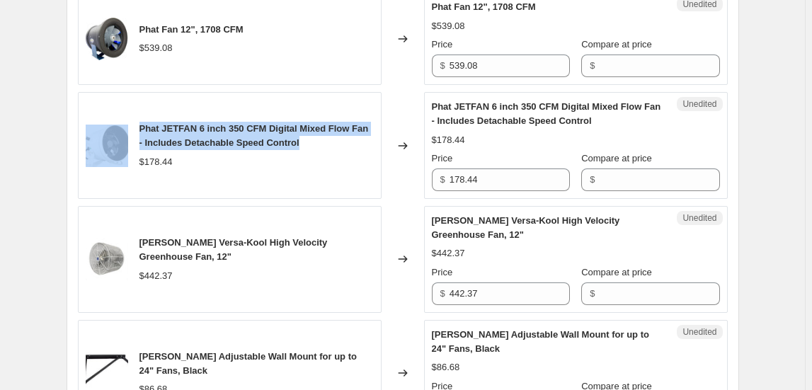
drag, startPoint x: 309, startPoint y: 143, endPoint x: 134, endPoint y: 130, distance: 176.1
click at [134, 130] on div "Phat JETFAN 6 inch 350 CFM Digital Mixed Flow Fan - Includes Detachable Speed C…" at bounding box center [230, 145] width 304 height 107
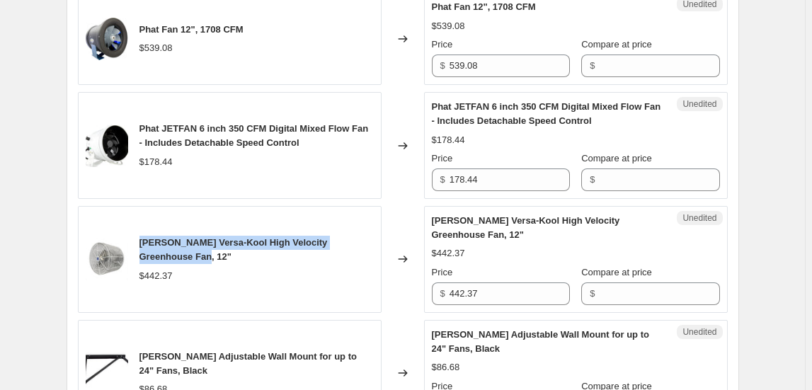
drag, startPoint x: 165, startPoint y: 257, endPoint x: 139, endPoint y: 239, distance: 32.0
click at [137, 241] on div "[PERSON_NAME] Versa-Kool High Velocity Greenhouse Fan, 12" $442.37" at bounding box center [230, 259] width 304 height 107
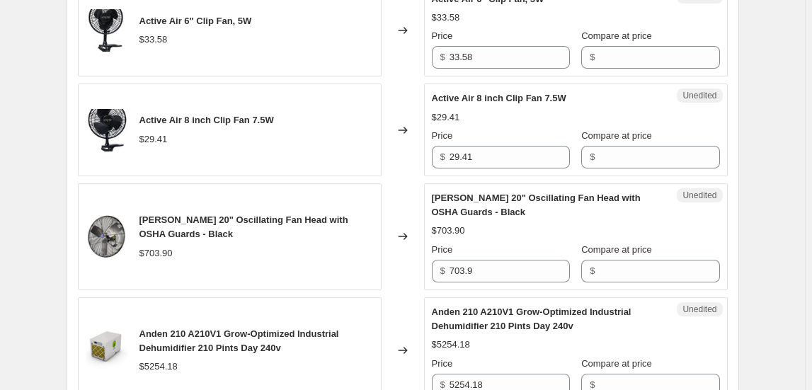
scroll to position [1094, 0]
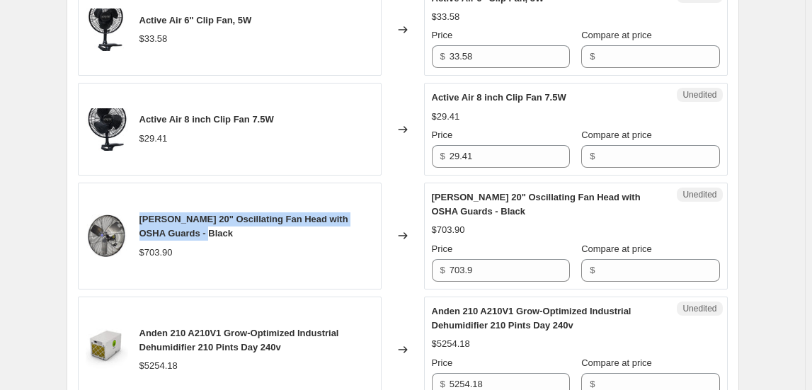
drag, startPoint x: 142, startPoint y: 217, endPoint x: 213, endPoint y: 236, distance: 73.9
click at [213, 236] on div "[PERSON_NAME] 20" Oscillating Fan Head with OSHA Guards - Black" at bounding box center [257, 226] width 234 height 28
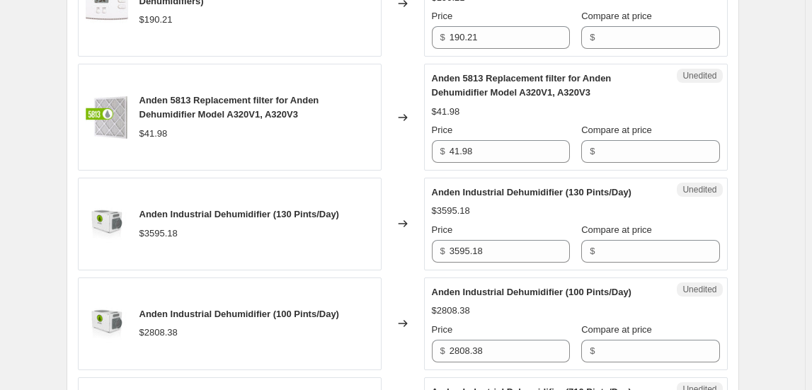
scroll to position [1738, 0]
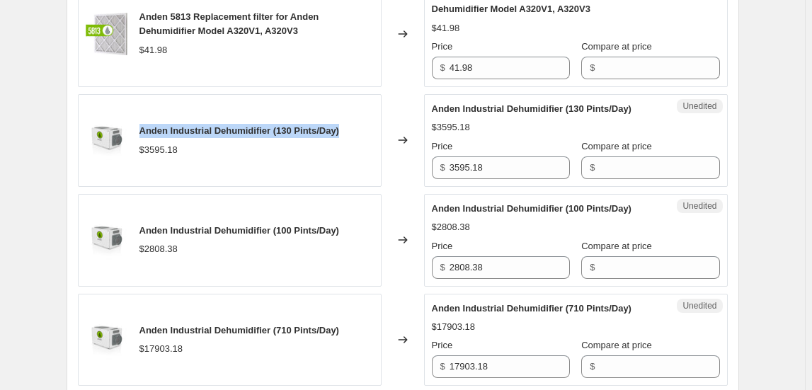
drag, startPoint x: 144, startPoint y: 127, endPoint x: 363, endPoint y: 183, distance: 225.2
click at [353, 129] on div "Anden Industrial Dehumidifier (130 Pints/Day) $3595.18" at bounding box center [230, 140] width 304 height 93
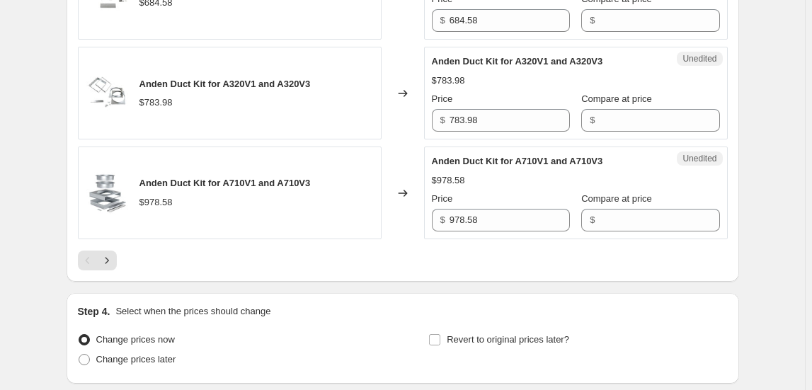
scroll to position [2510, 0]
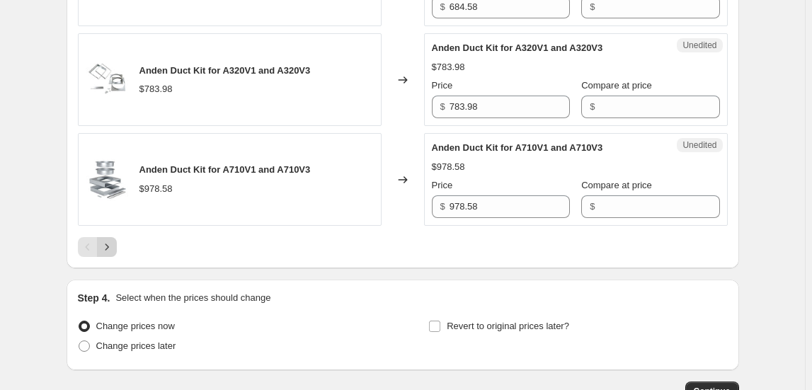
click at [113, 240] on icon "Next" at bounding box center [107, 247] width 14 height 14
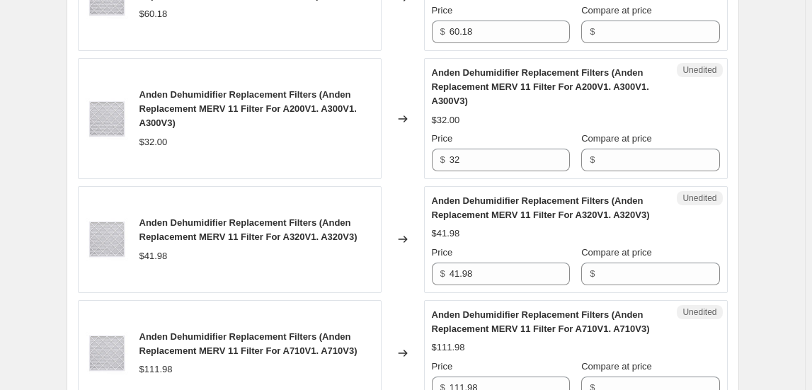
scroll to position [1229, 0]
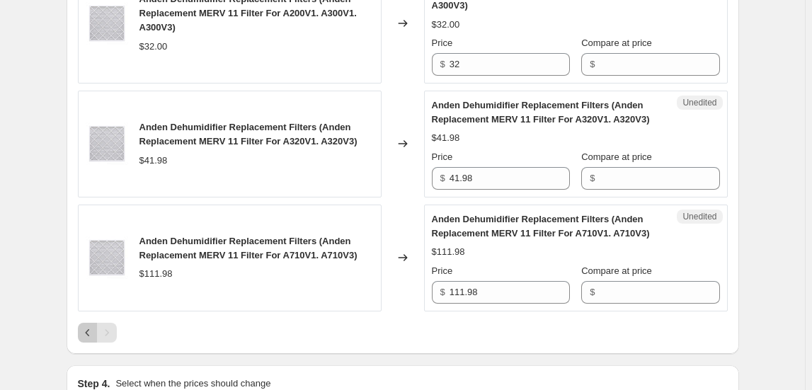
click at [89, 340] on icon "Previous" at bounding box center [88, 333] width 14 height 14
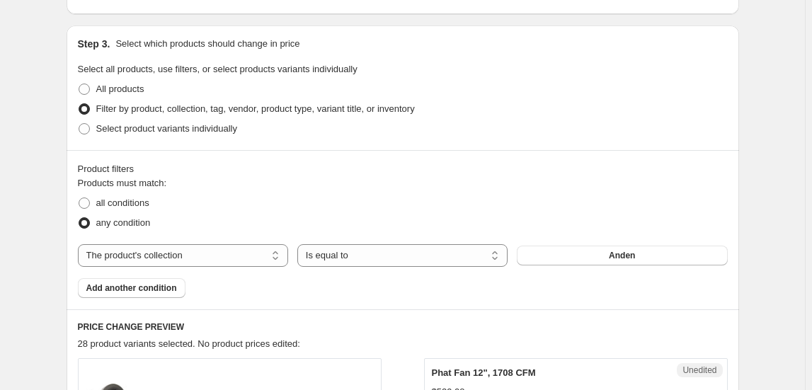
scroll to position [346, 0]
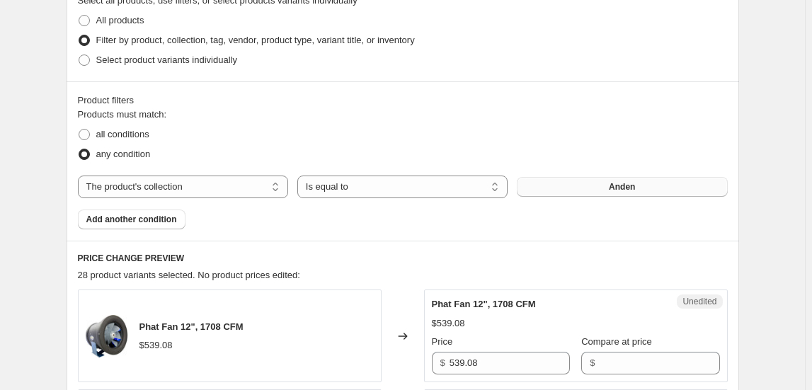
click at [653, 189] on button "Anden" at bounding box center [622, 187] width 210 height 20
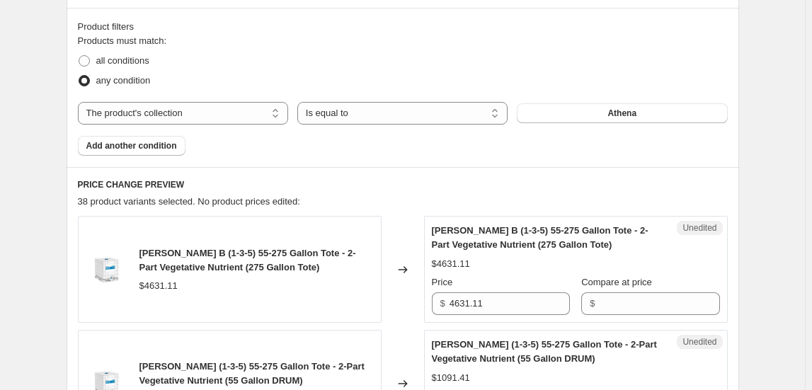
scroll to position [475, 0]
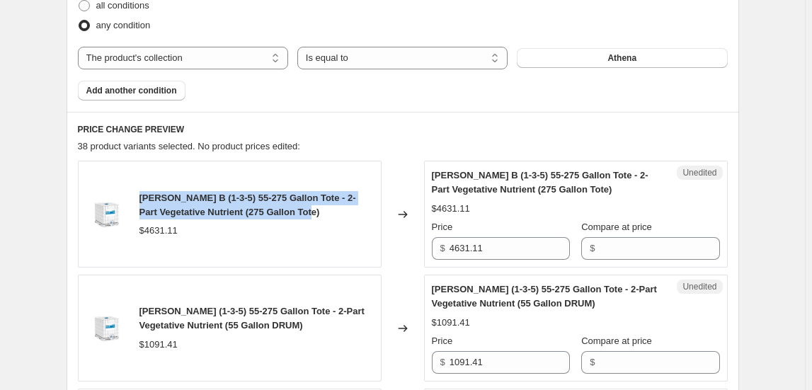
drag, startPoint x: 142, startPoint y: 196, endPoint x: 345, endPoint y: 212, distance: 203.1
click at [345, 212] on div "[PERSON_NAME] B (1-3-5) 55-275 Gallon Tote - 2-Part Vegetative Nutrient (275 Ga…" at bounding box center [257, 205] width 234 height 28
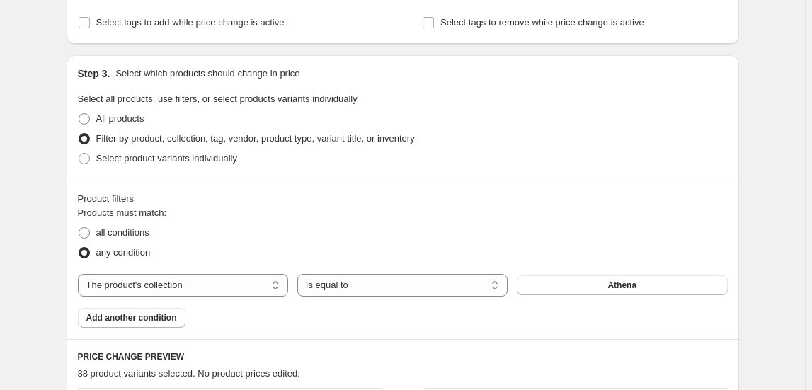
scroll to position [346, 0]
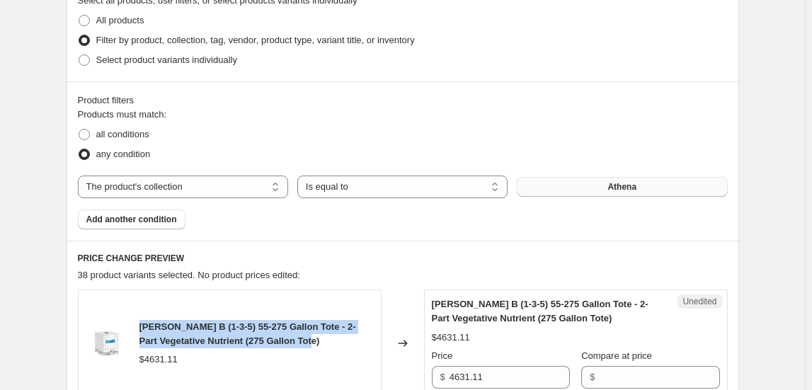
click at [624, 186] on span "Athena" at bounding box center [622, 186] width 29 height 11
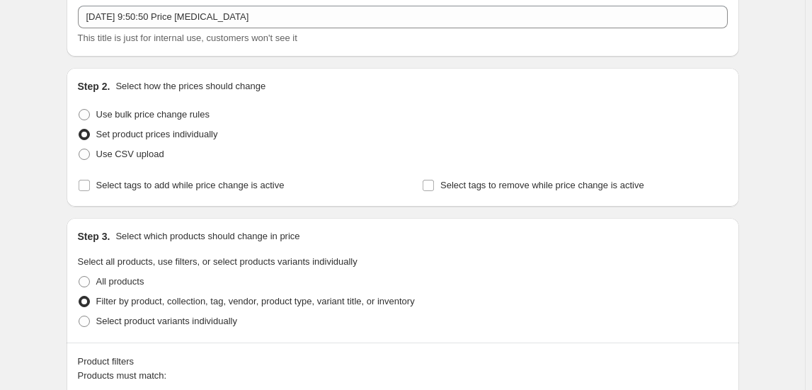
scroll to position [0, 0]
